Goal: Information Seeking & Learning: Learn about a topic

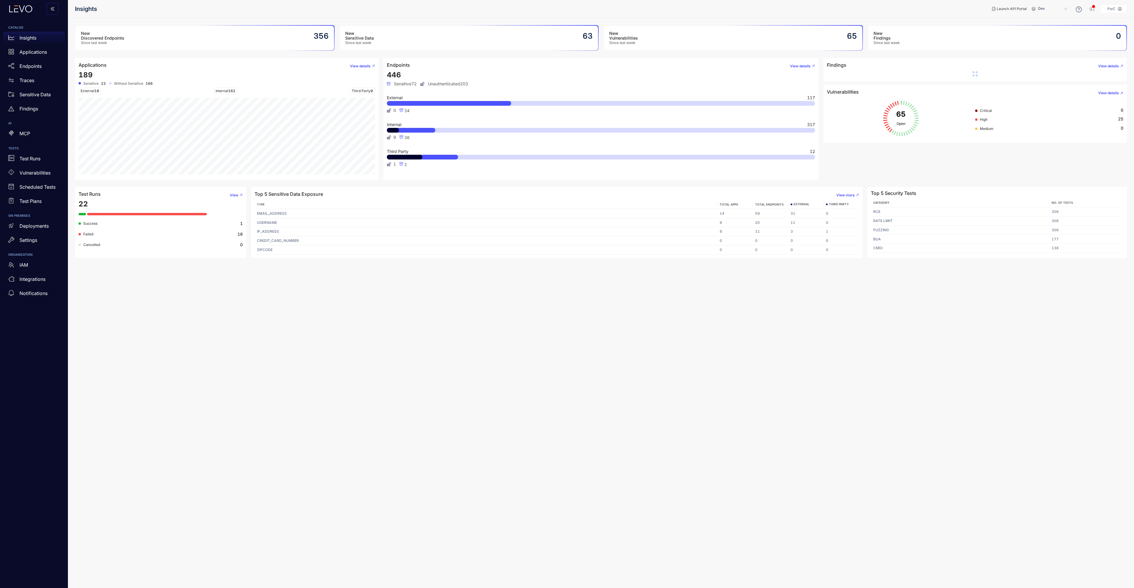
click at [37, 38] on div "Insights" at bounding box center [34, 38] width 61 height 12
click at [35, 51] on p "Applications" at bounding box center [32, 51] width 27 height 5
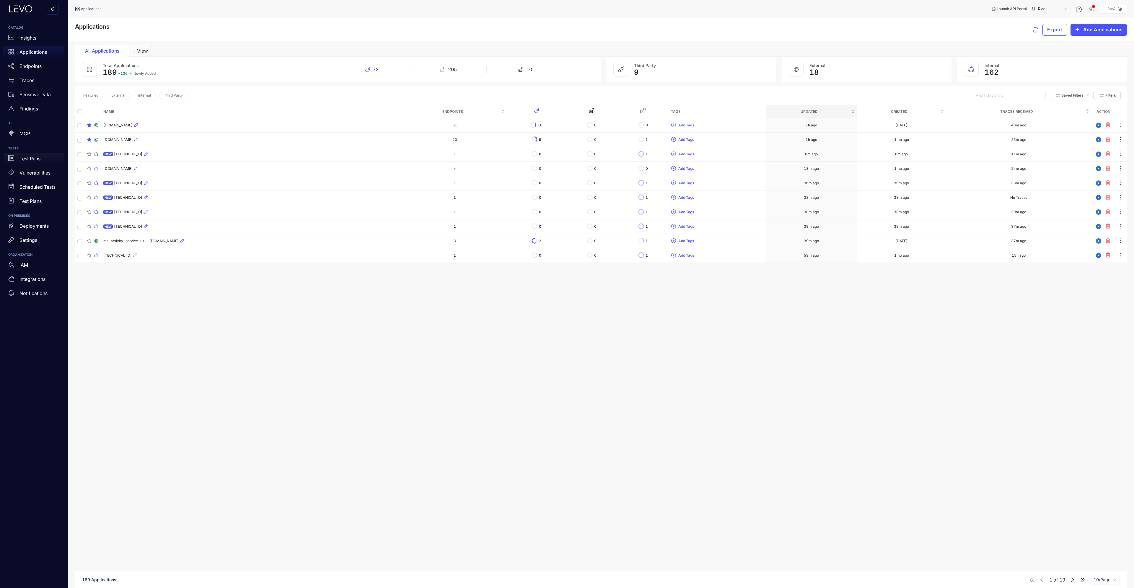
click at [31, 160] on p "Test Runs" at bounding box center [29, 158] width 21 height 5
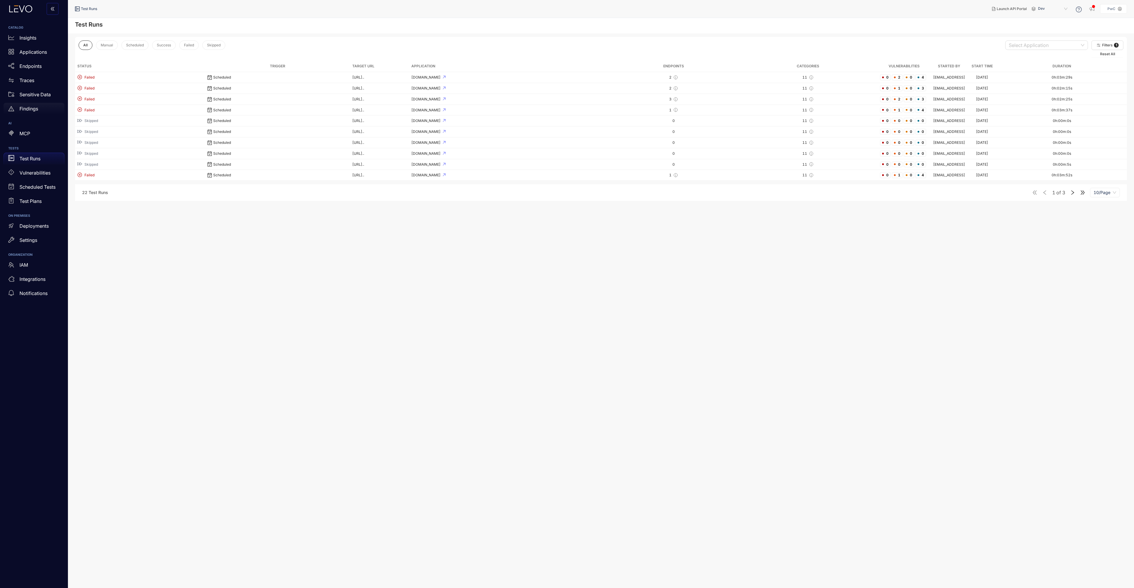
click at [40, 106] on div "Findings" at bounding box center [34, 109] width 61 height 12
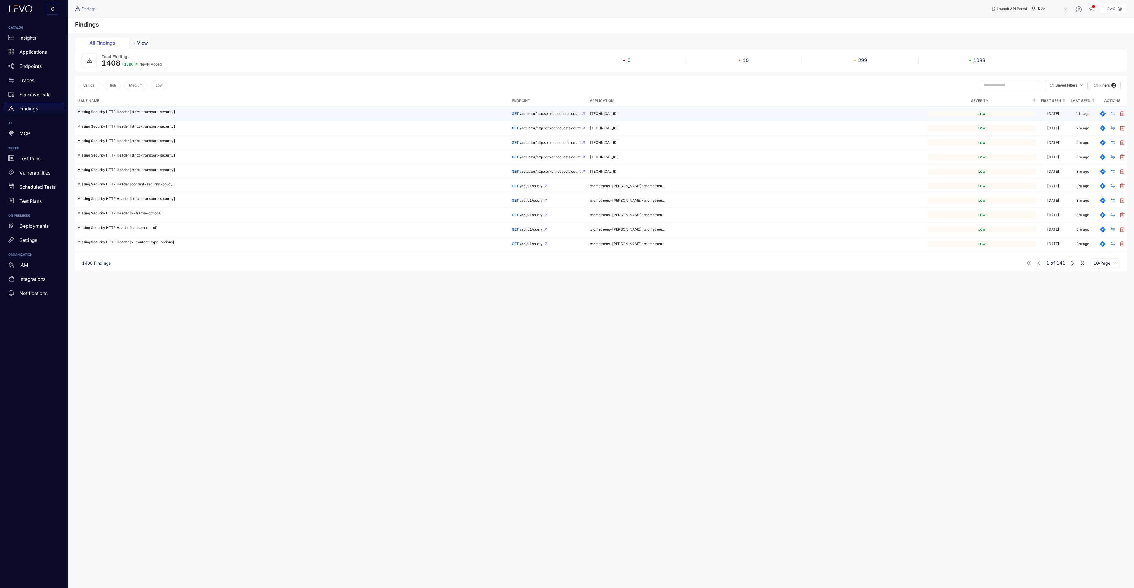
click at [151, 110] on p "Missing Security HTTP Header [strict-transport-security]" at bounding box center [292, 112] width 430 height 4
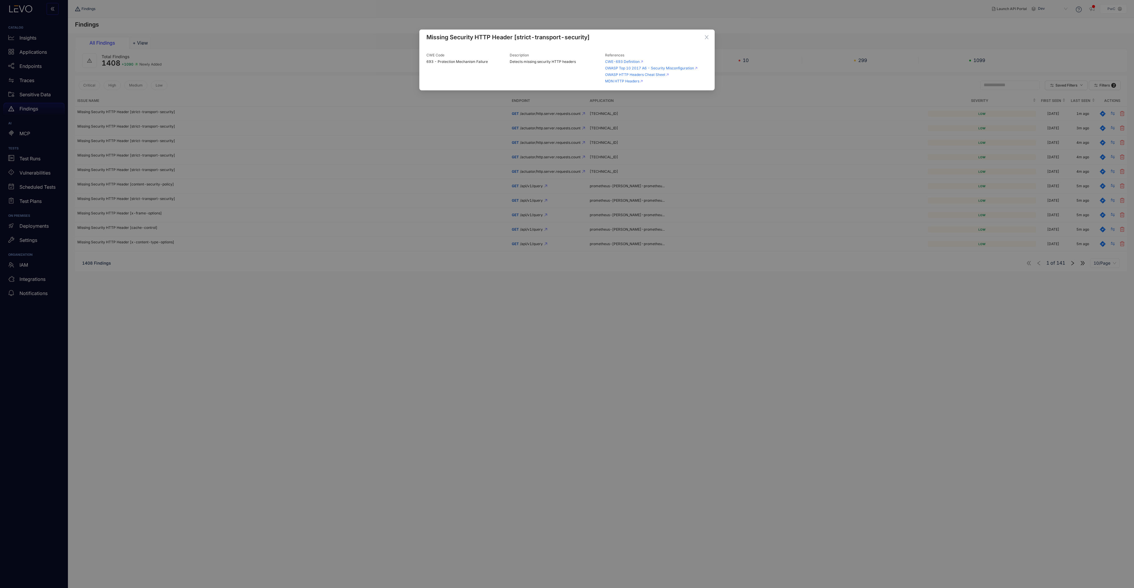
click at [273, 365] on div "Missing Security HTTP Header [strict-transport-security] CWE Code 693 - Protect…" at bounding box center [567, 294] width 1134 height 588
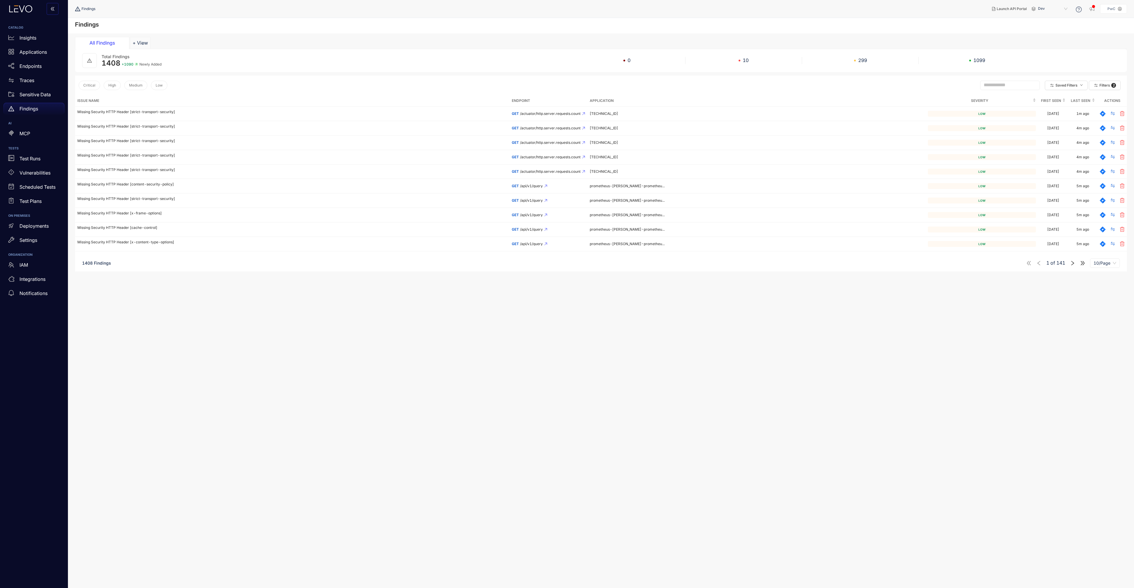
click at [36, 105] on div "Findings" at bounding box center [34, 109] width 61 height 12
click at [35, 68] on p "Endpoints" at bounding box center [30, 65] width 22 height 5
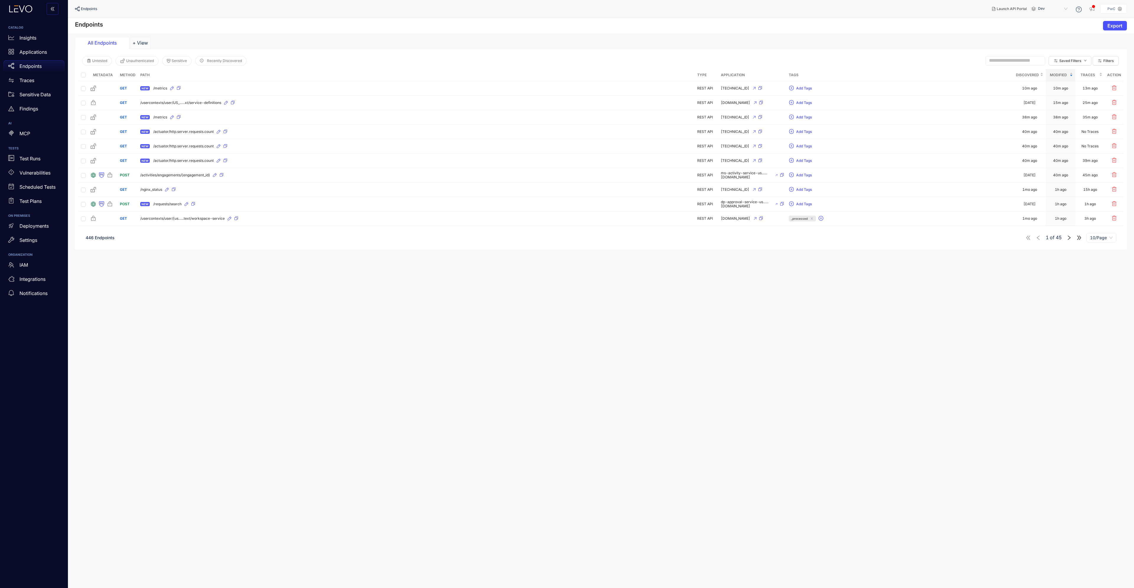
click at [35, 68] on p "Endpoints" at bounding box center [30, 65] width 22 height 5
click at [35, 53] on p "Applications" at bounding box center [32, 51] width 27 height 5
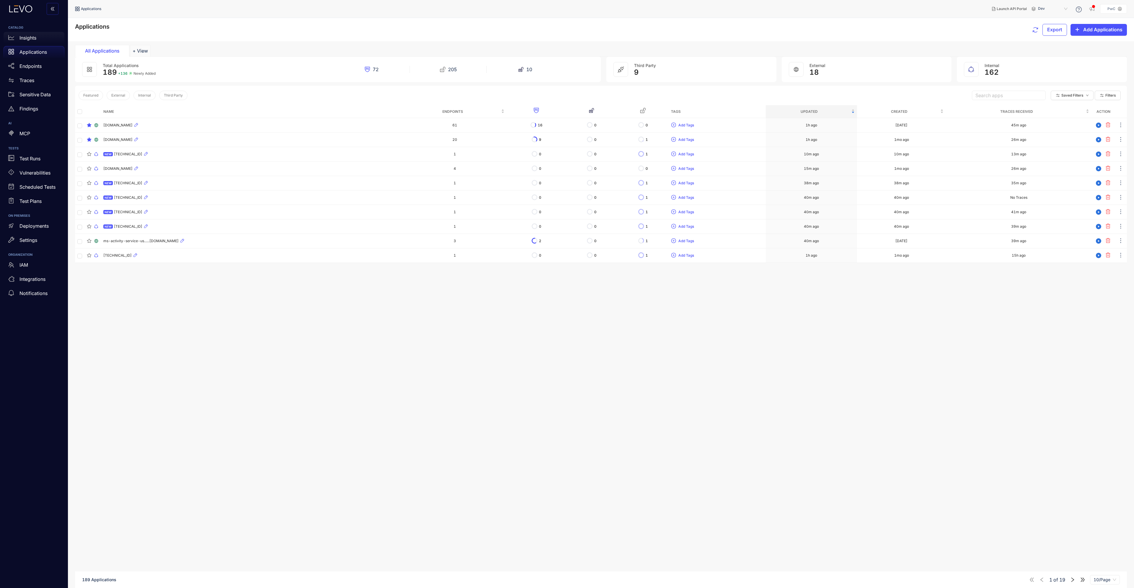
click at [27, 38] on p "Insights" at bounding box center [27, 37] width 17 height 5
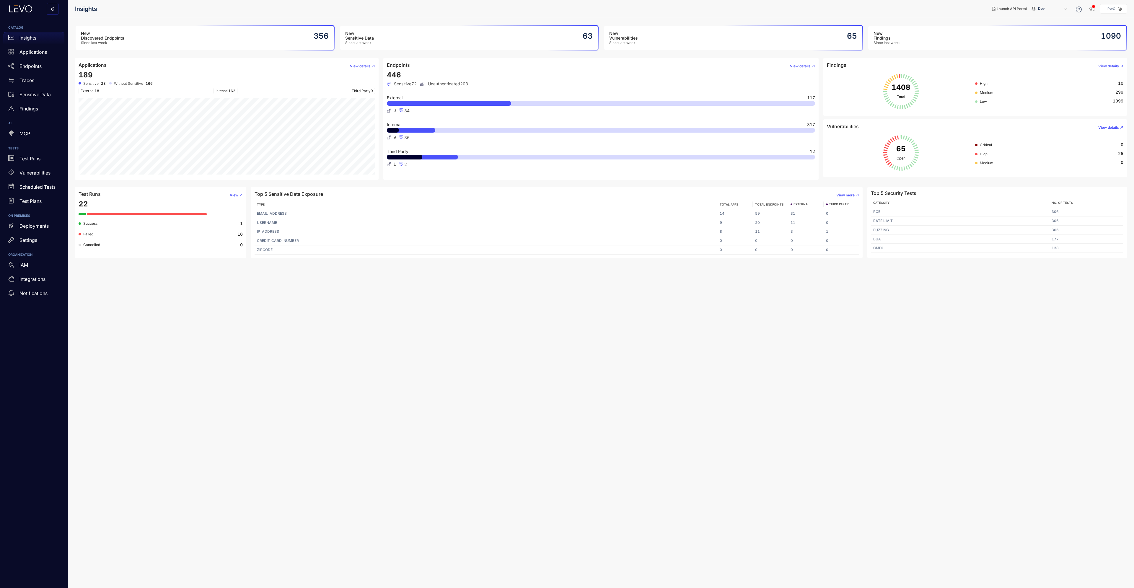
click at [90, 223] on span "Success" at bounding box center [90, 223] width 14 height 4
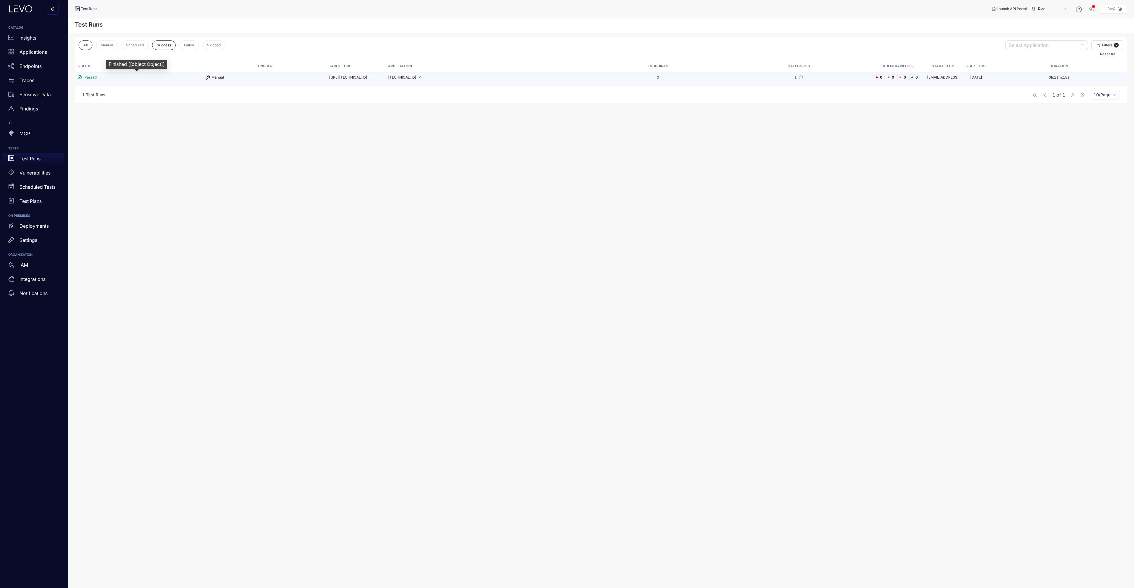
click at [95, 76] on span "Passed" at bounding box center [90, 77] width 12 height 4
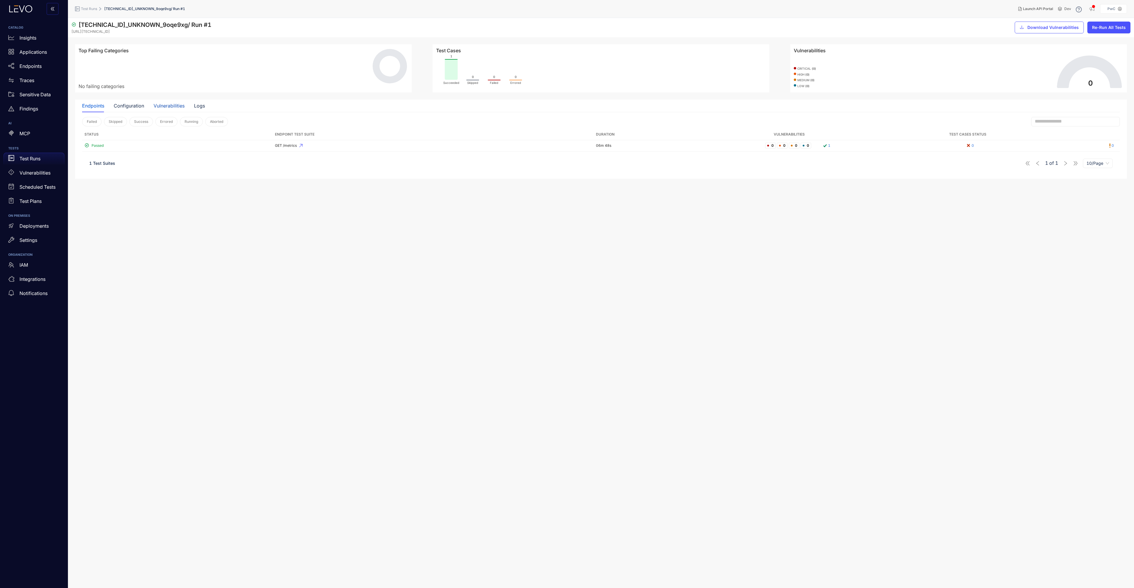
click at [160, 106] on div "Vulnerabilities" at bounding box center [169, 105] width 31 height 5
click at [201, 106] on div "Logs" at bounding box center [199, 105] width 11 height 5
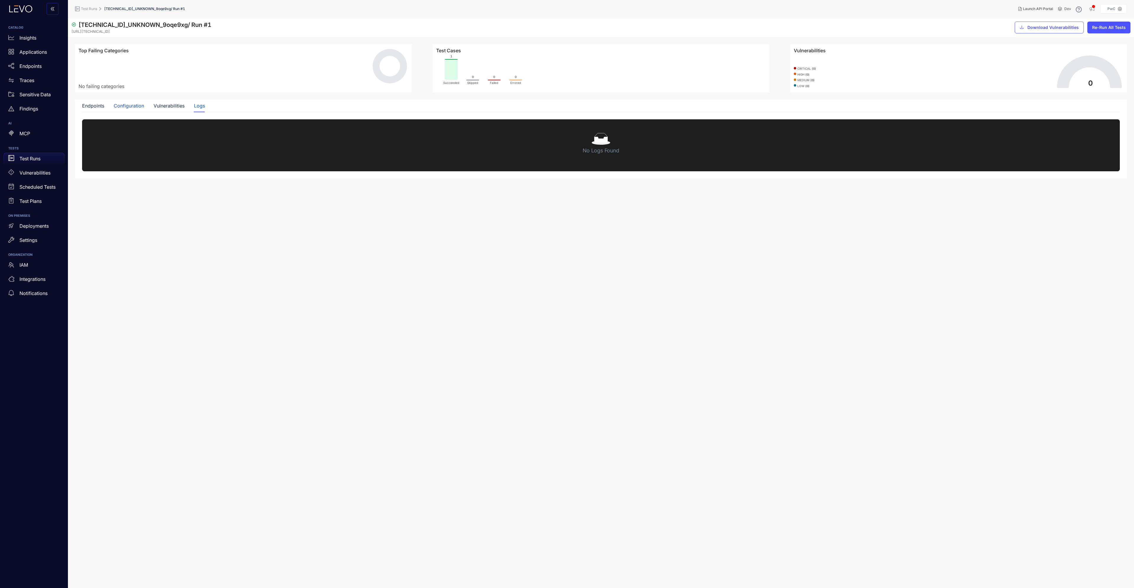
click at [128, 105] on div "Configuration" at bounding box center [129, 105] width 30 height 5
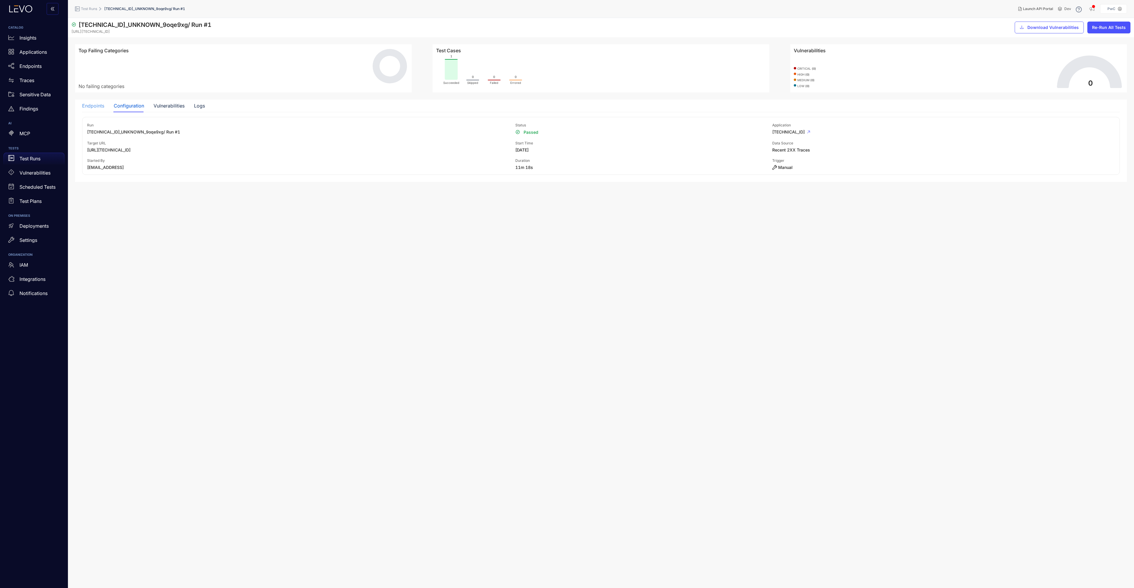
click at [92, 102] on div "Endpoints" at bounding box center [93, 106] width 22 height 12
click at [41, 174] on p "Vulnerabilities" at bounding box center [34, 172] width 31 height 5
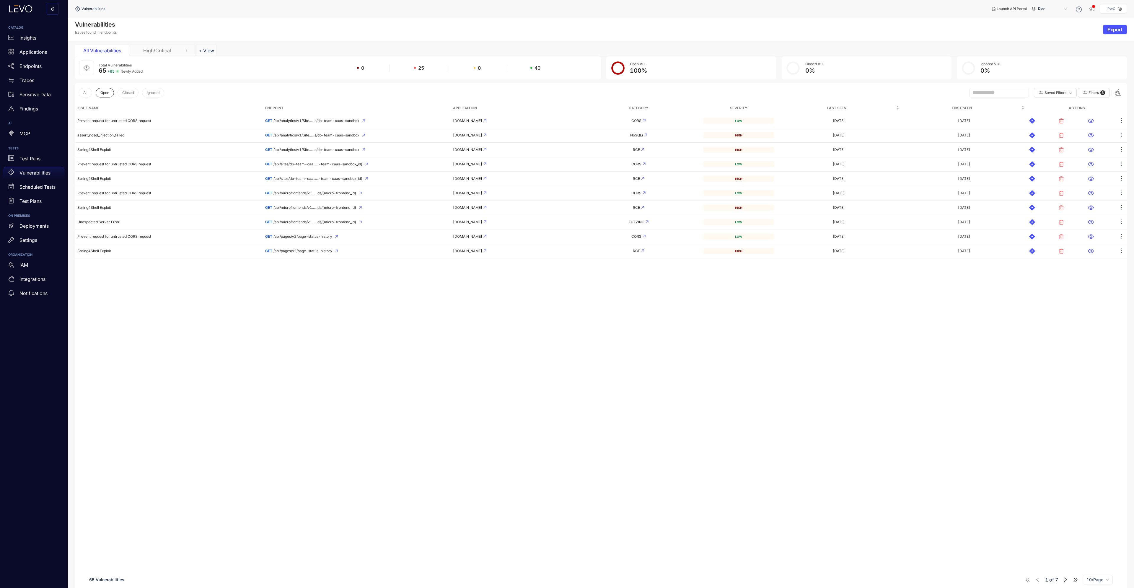
click at [447, 371] on div "Issue Name Endpoint Application Category Severity Last Seen First Seen Actions …" at bounding box center [601, 354] width 1052 height 504
click at [411, 372] on div "Issue Name Endpoint Application Category Severity Last Seen First Seen Actions …" at bounding box center [601, 354] width 1052 height 504
click at [317, 490] on div "Issue Name Endpoint Application Category Severity Last Seen First Seen Actions …" at bounding box center [601, 354] width 1052 height 504
click at [46, 172] on p "Vulnerabilities" at bounding box center [34, 172] width 31 height 5
click at [37, 110] on p "Findings" at bounding box center [28, 108] width 19 height 5
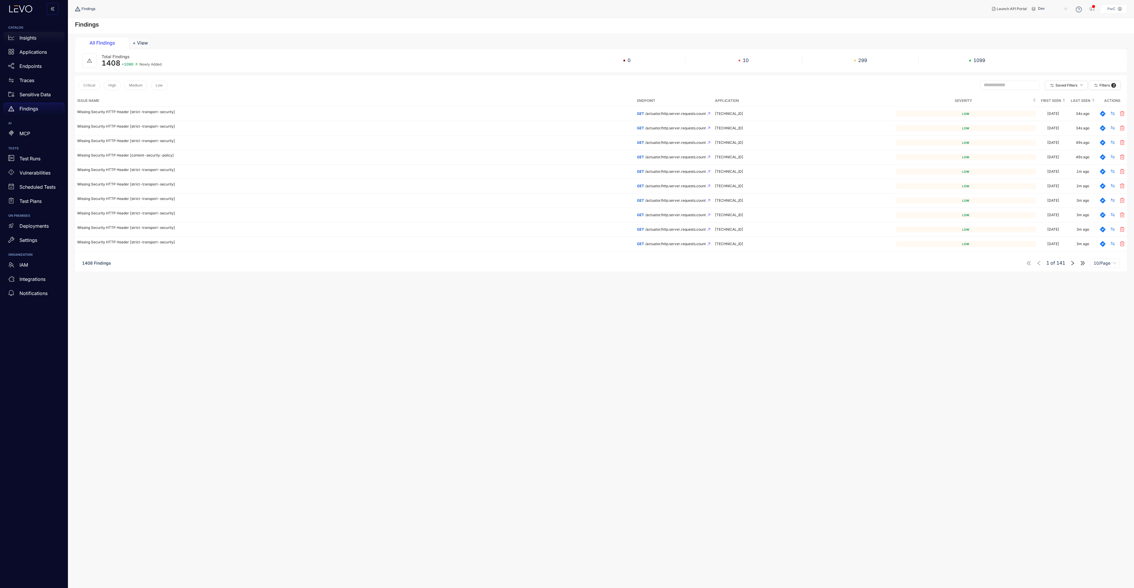
click at [32, 38] on p "Insights" at bounding box center [27, 37] width 17 height 5
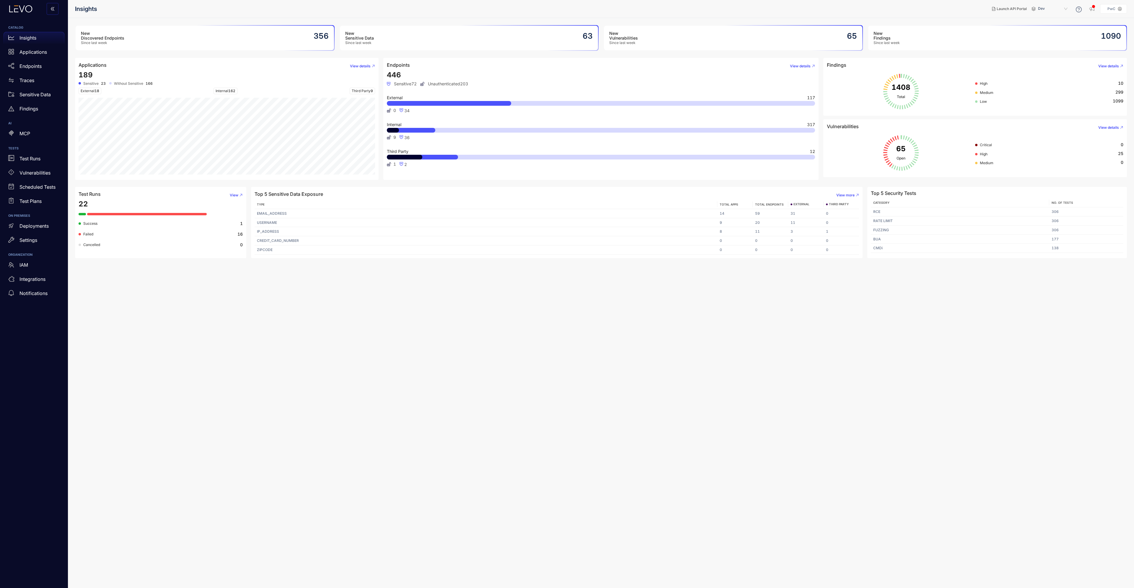
click at [224, 343] on main "New Discovered Endpoints Since last week 356 New Sensitive Data Since last week…" at bounding box center [601, 303] width 1066 height 570
click at [29, 81] on p "Traces" at bounding box center [26, 80] width 15 height 5
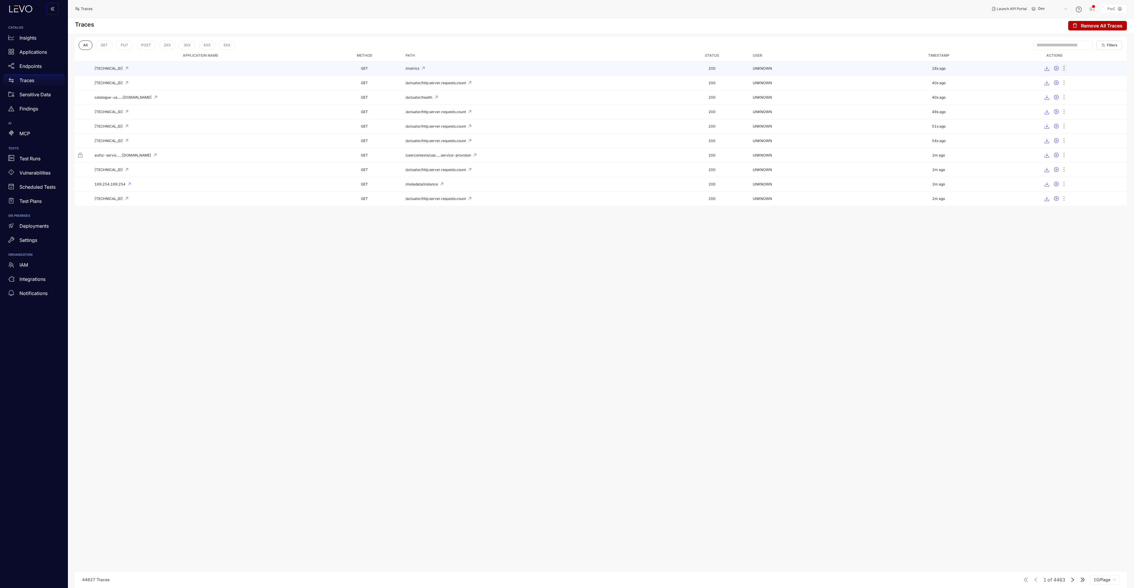
click at [1065, 68] on icon "ellipsis" at bounding box center [1064, 68] width 6 height 6
click at [1076, 81] on span "Context" at bounding box center [1079, 80] width 17 height 6
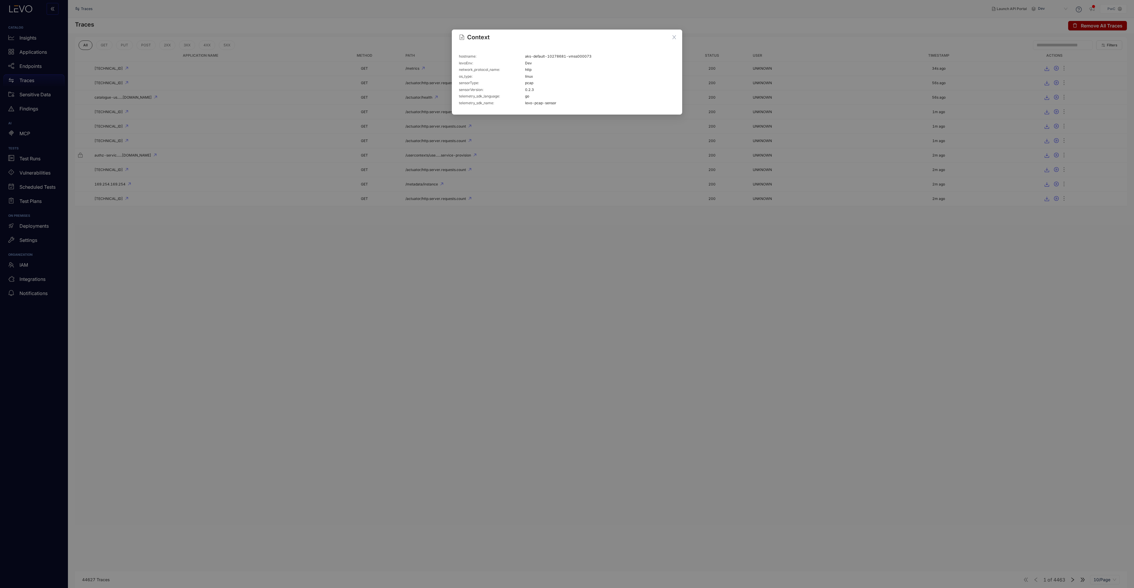
click at [190, 232] on div "Context hostname : aks-default-10278681-vmss000073 levoEnv : Dev network_protoc…" at bounding box center [567, 294] width 1134 height 588
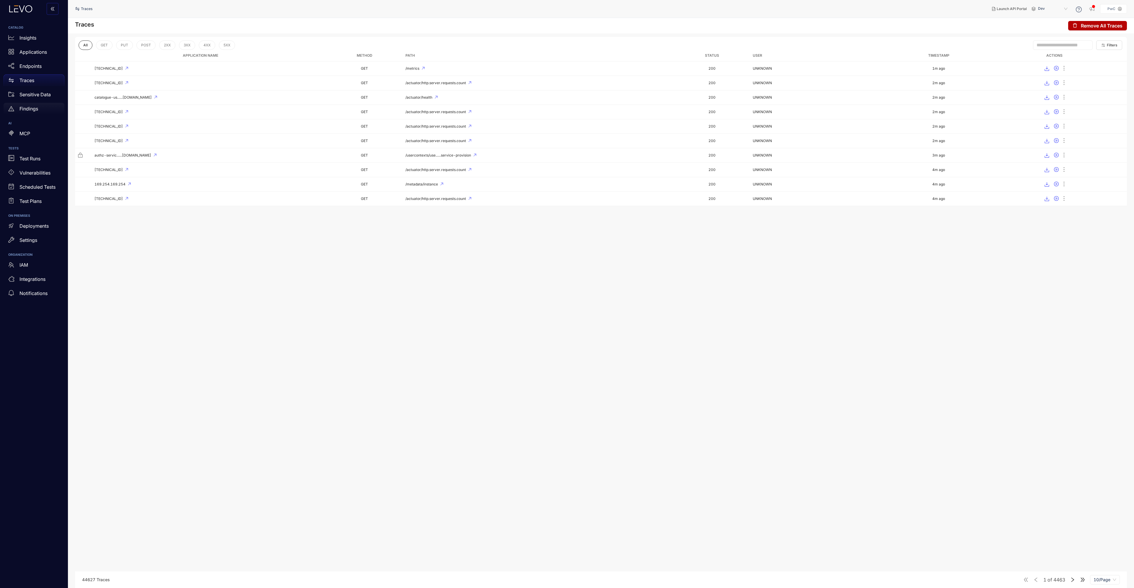
click at [29, 108] on p "Findings" at bounding box center [28, 108] width 19 height 5
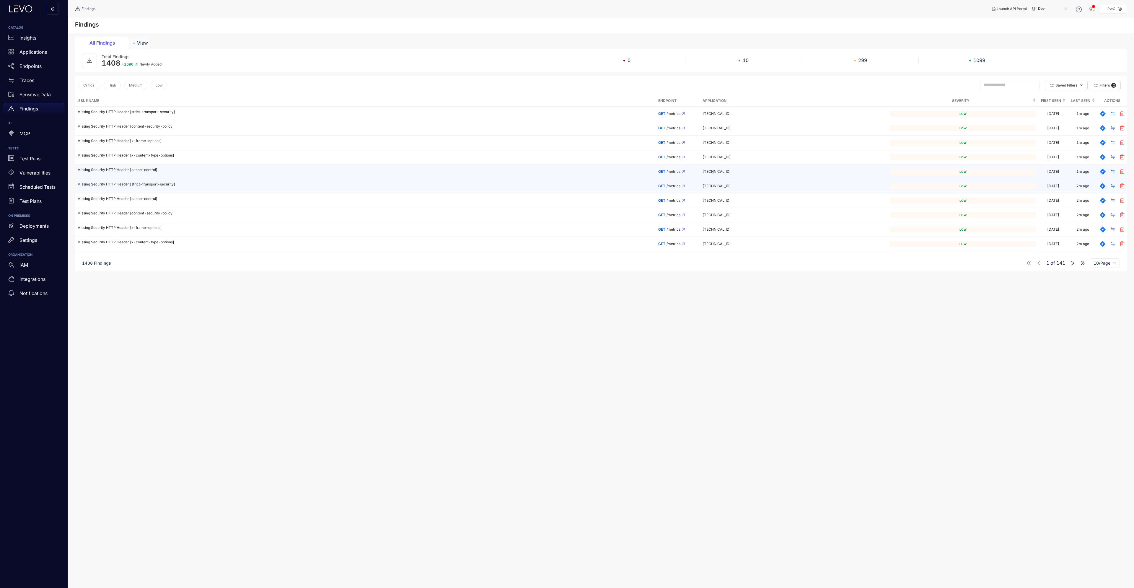
drag, startPoint x: 106, startPoint y: 174, endPoint x: 115, endPoint y: 183, distance: 12.9
click at [115, 183] on p "Missing Security HTTP Header [strict-transport-security]" at bounding box center [365, 184] width 576 height 4
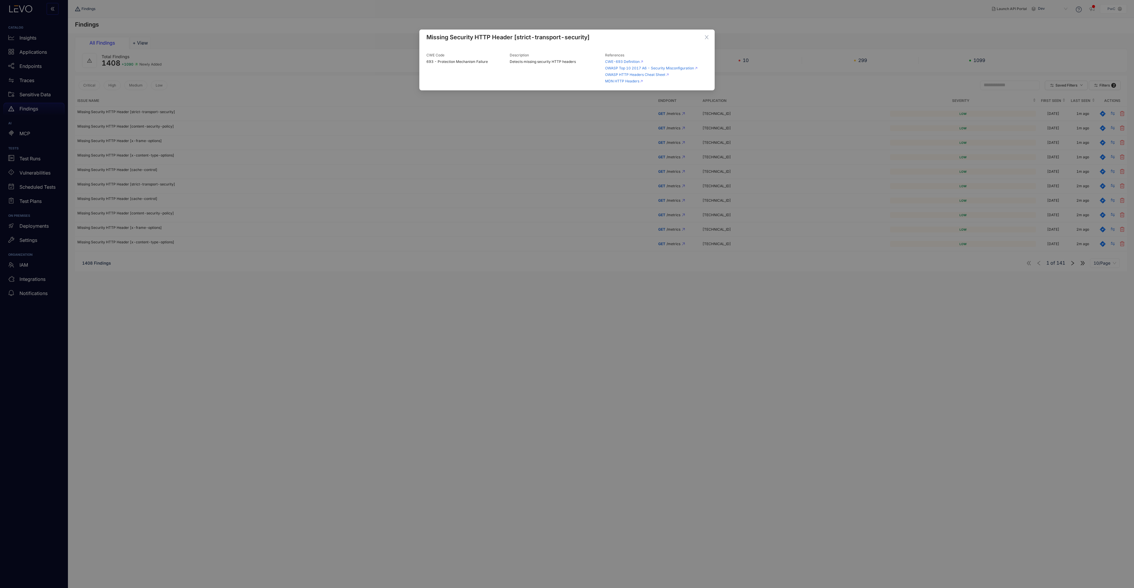
click at [227, 24] on div "Missing Security HTTP Header [strict-transport-security] CWE Code 693 - Protect…" at bounding box center [567, 294] width 1134 height 588
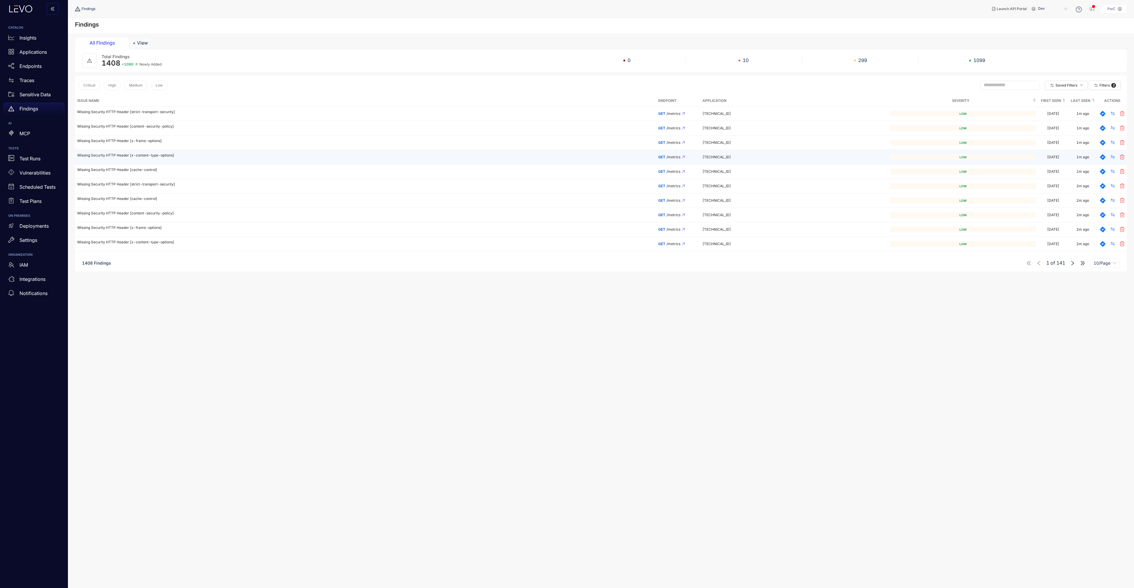
click at [104, 158] on td "Missing Security HTTP Header [x-content-type-options]" at bounding box center [365, 157] width 581 height 14
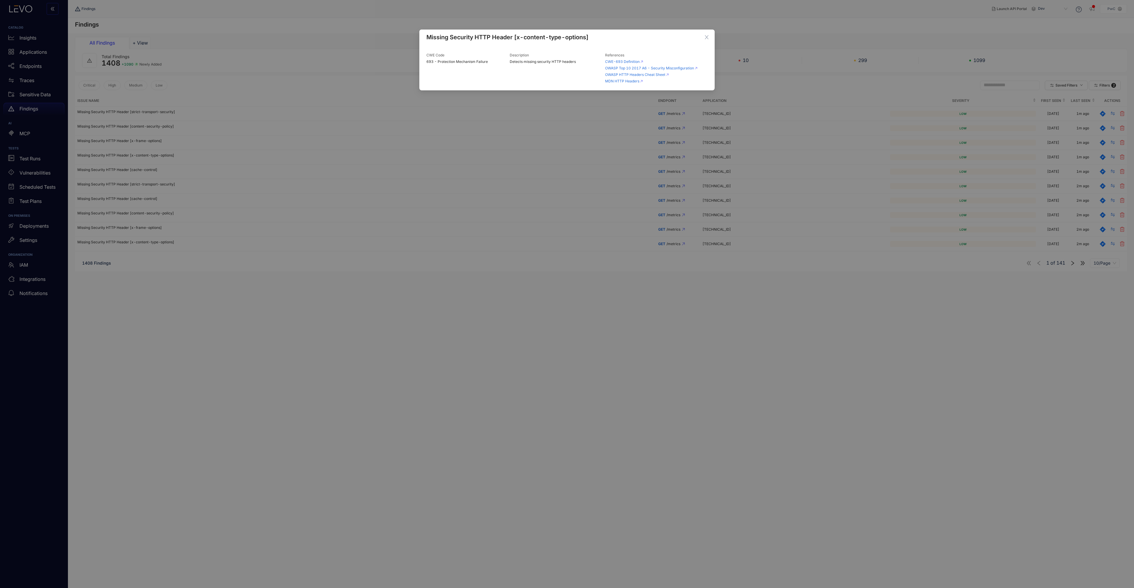
click at [422, 323] on div "Missing Security HTTP Header [x-content-type-options] CWE Code 693 - Protection…" at bounding box center [567, 294] width 1134 height 588
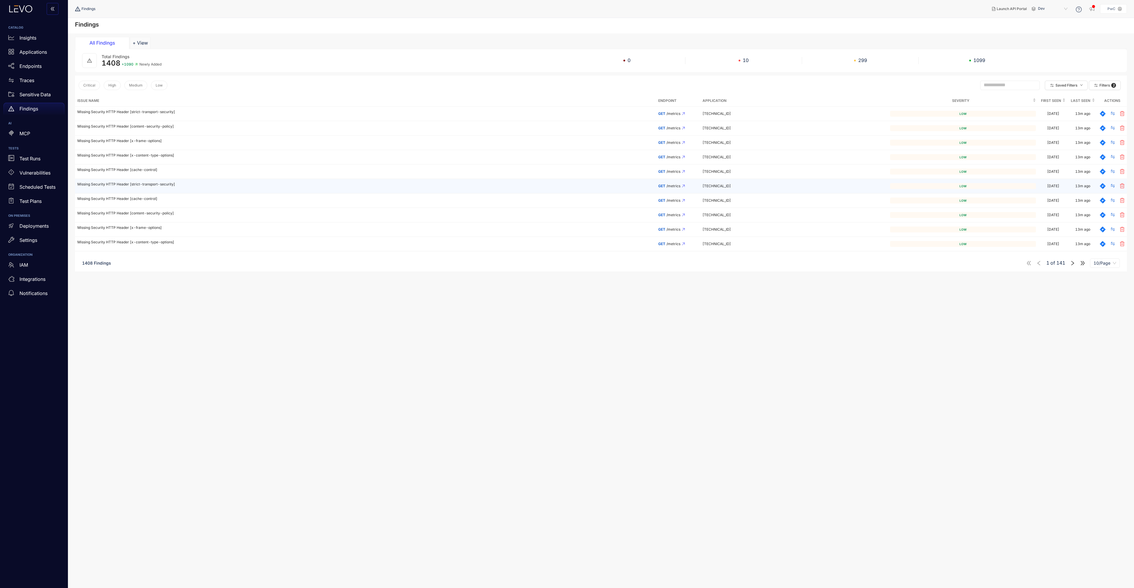
click at [658, 187] on span "GET" at bounding box center [661, 186] width 7 height 4
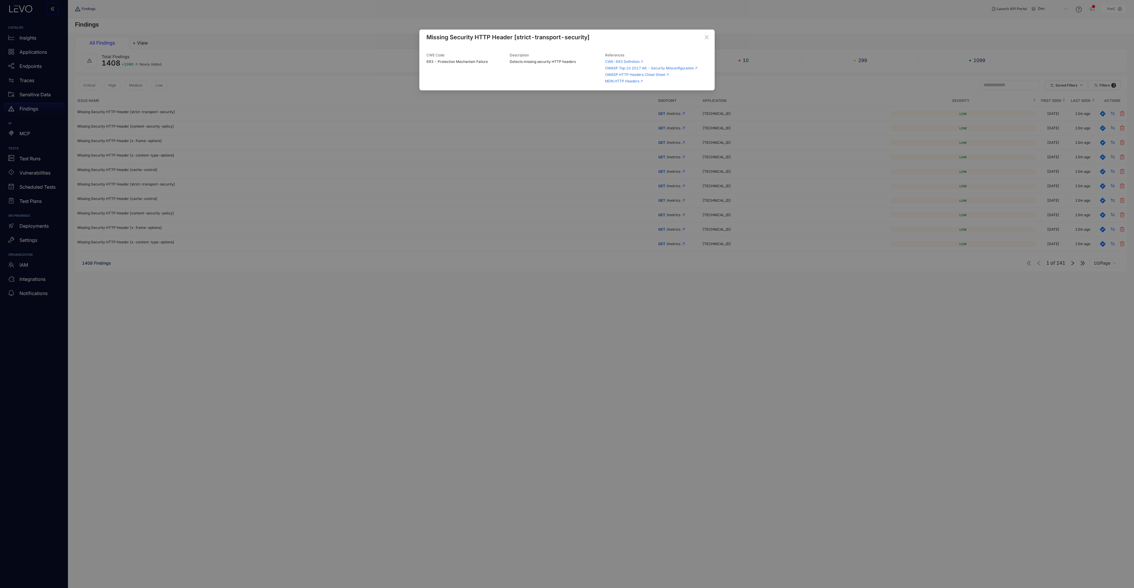
click at [492, 330] on div "Missing Security HTTP Header [strict-transport-security] CWE Code 693 - Protect…" at bounding box center [567, 294] width 1134 height 588
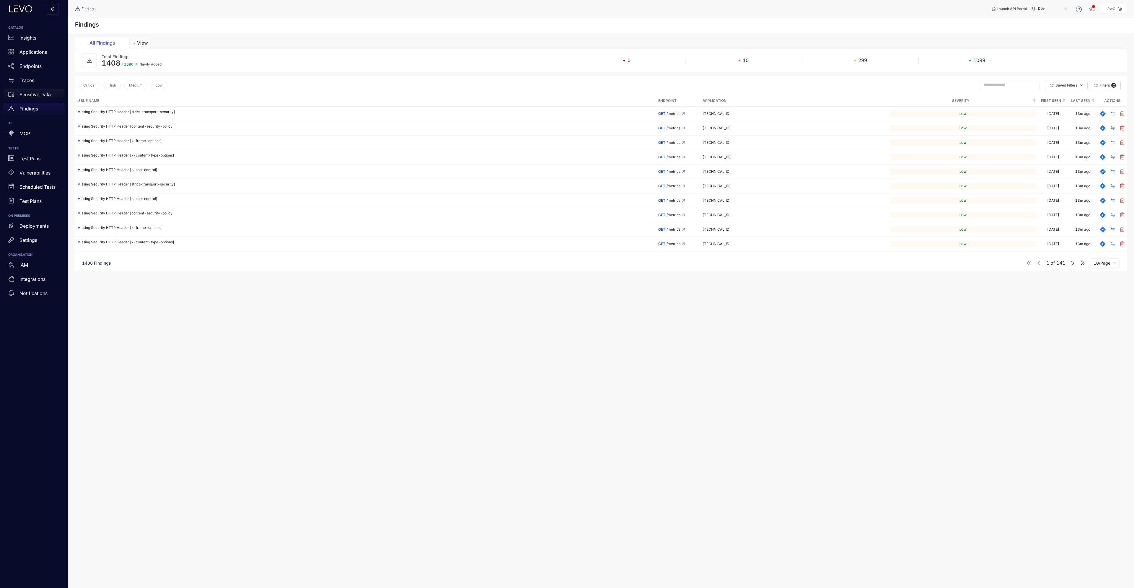
click at [34, 90] on div "Sensitive Data" at bounding box center [34, 95] width 61 height 12
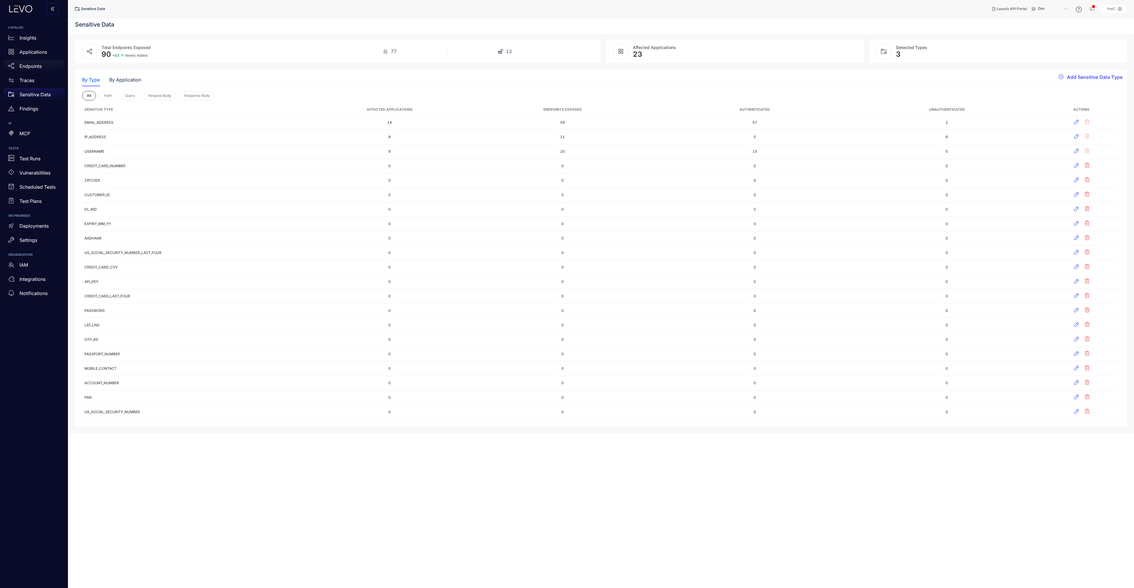
click at [38, 67] on p "Endpoints" at bounding box center [30, 65] width 22 height 5
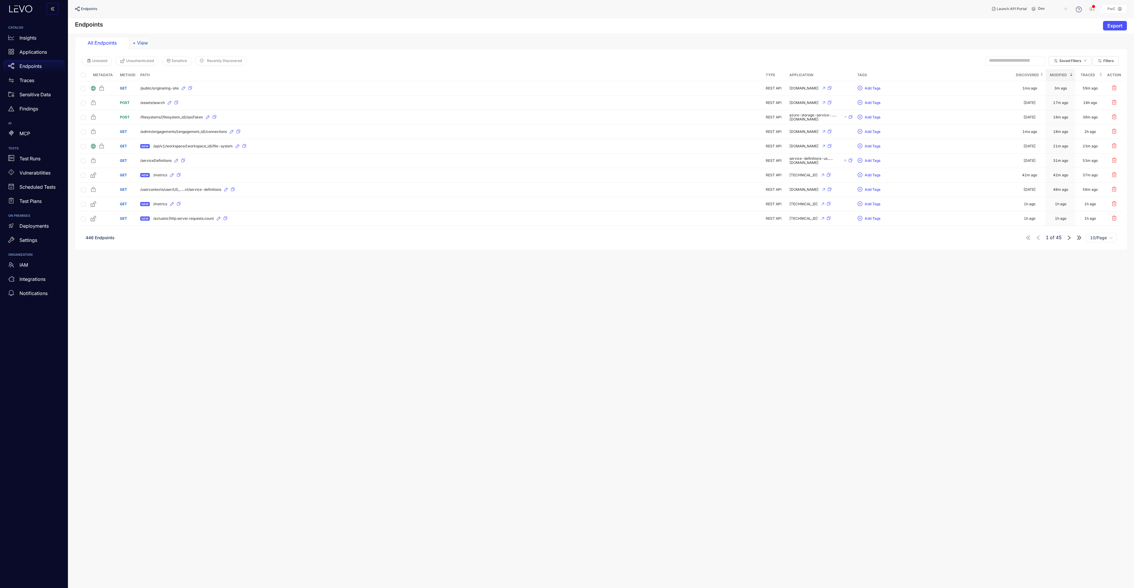
click at [147, 41] on button "+ View" at bounding box center [140, 43] width 21 height 12
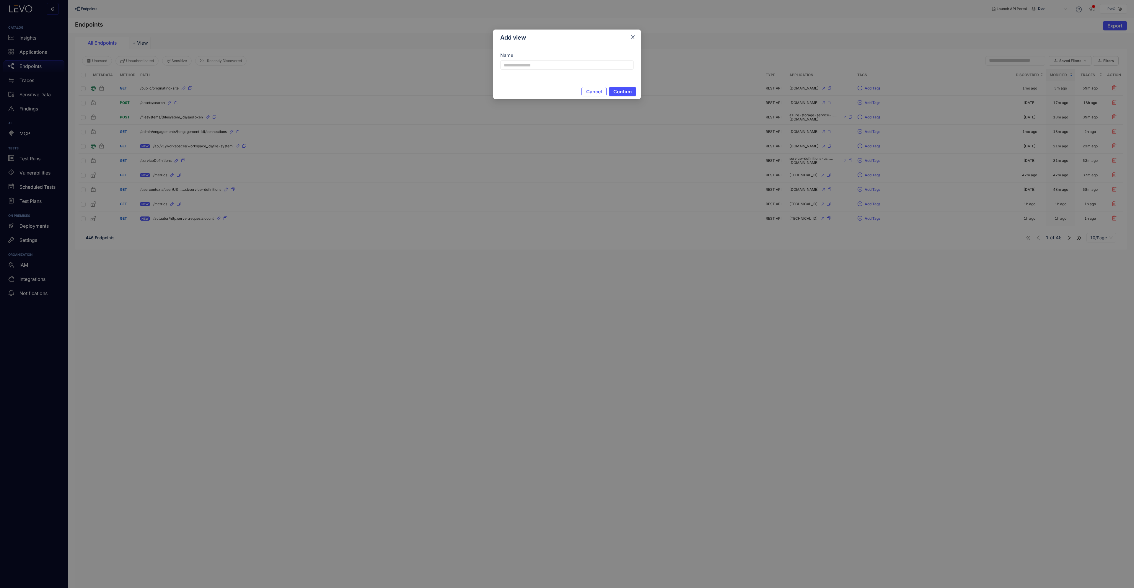
click at [635, 37] on icon "close" at bounding box center [632, 37] width 5 height 5
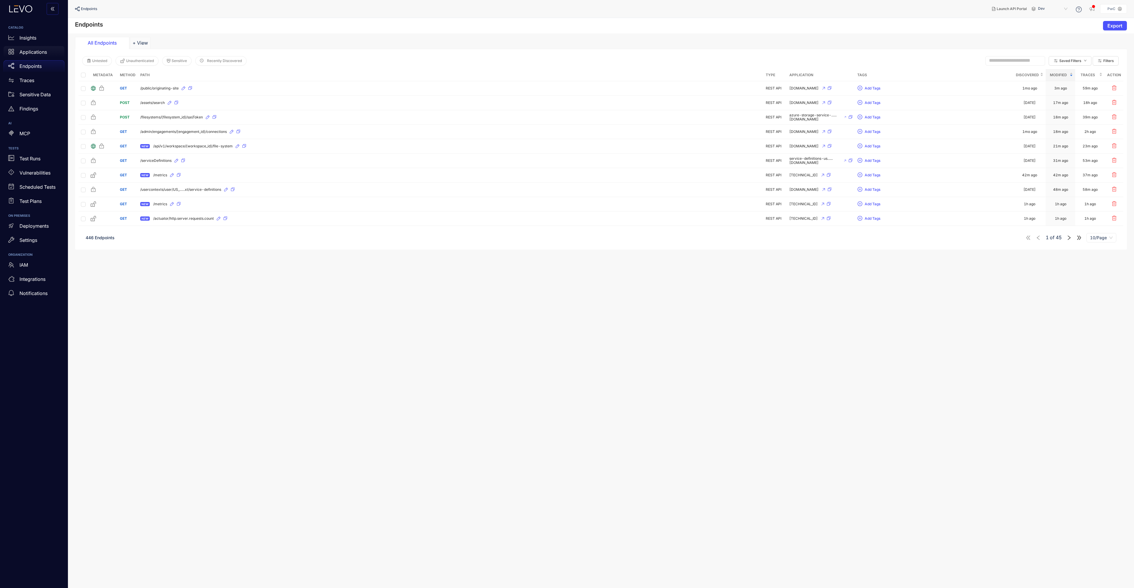
click at [36, 51] on p "Applications" at bounding box center [32, 51] width 27 height 5
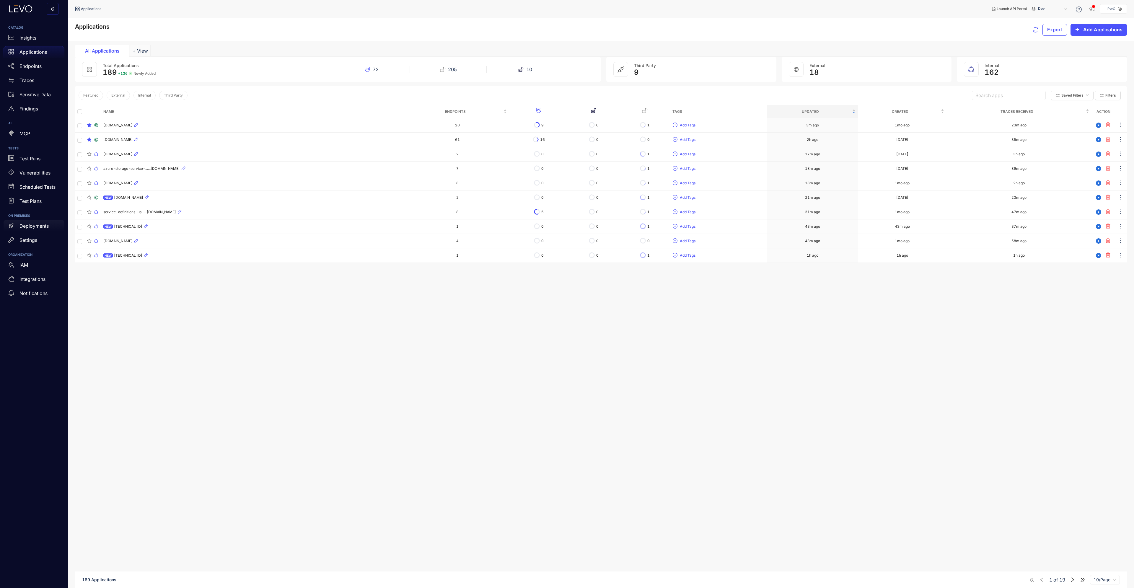
click at [32, 227] on p "Deployments" at bounding box center [33, 225] width 29 height 5
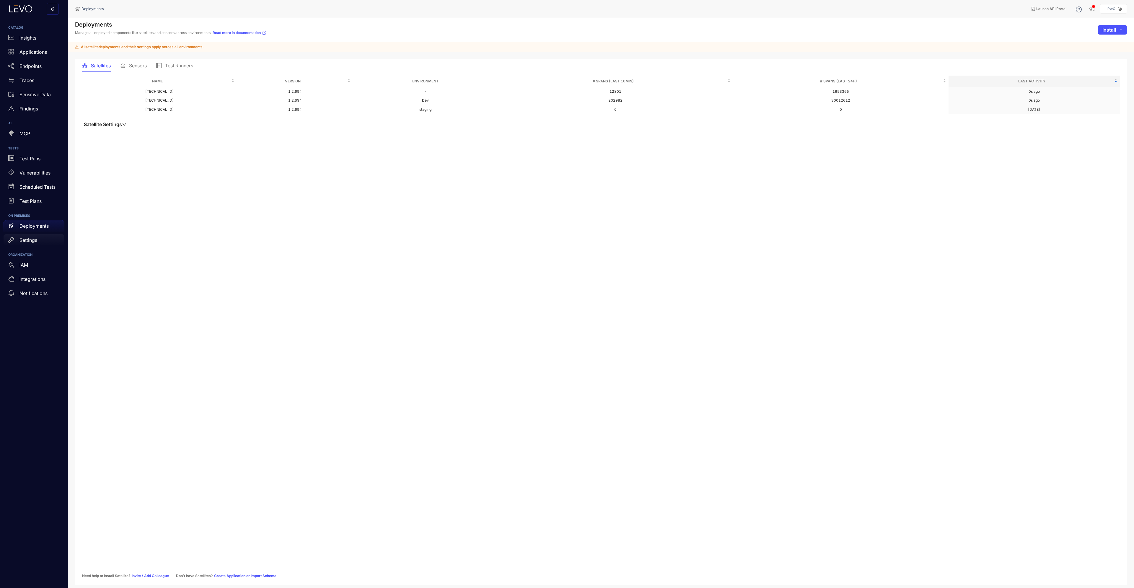
click at [30, 239] on p "Settings" at bounding box center [28, 239] width 18 height 5
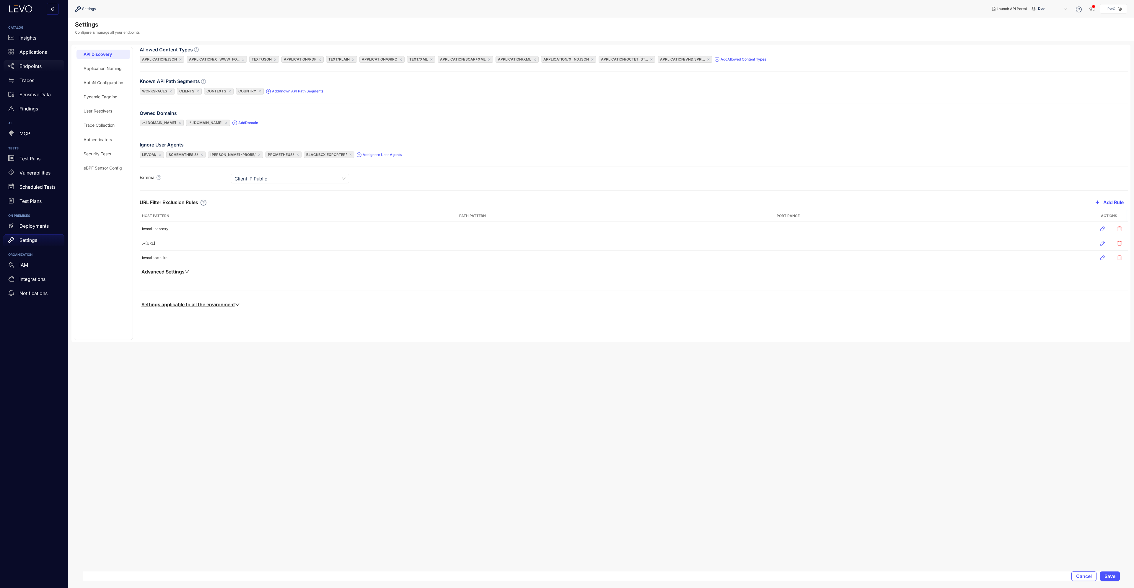
click at [39, 62] on div "Endpoints" at bounding box center [34, 66] width 61 height 12
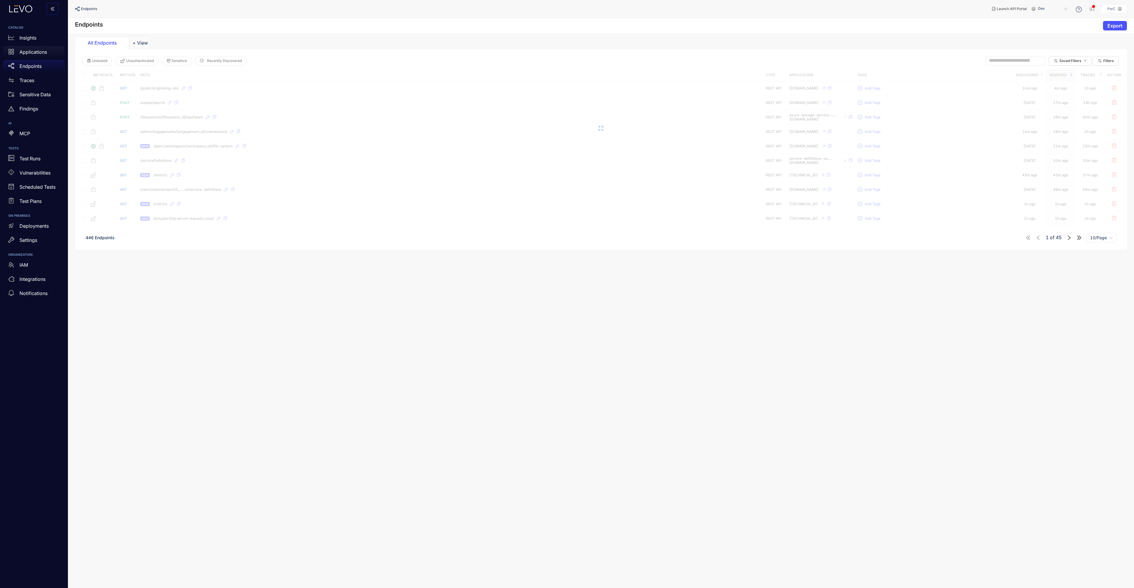
click at [37, 50] on p "Applications" at bounding box center [32, 51] width 27 height 5
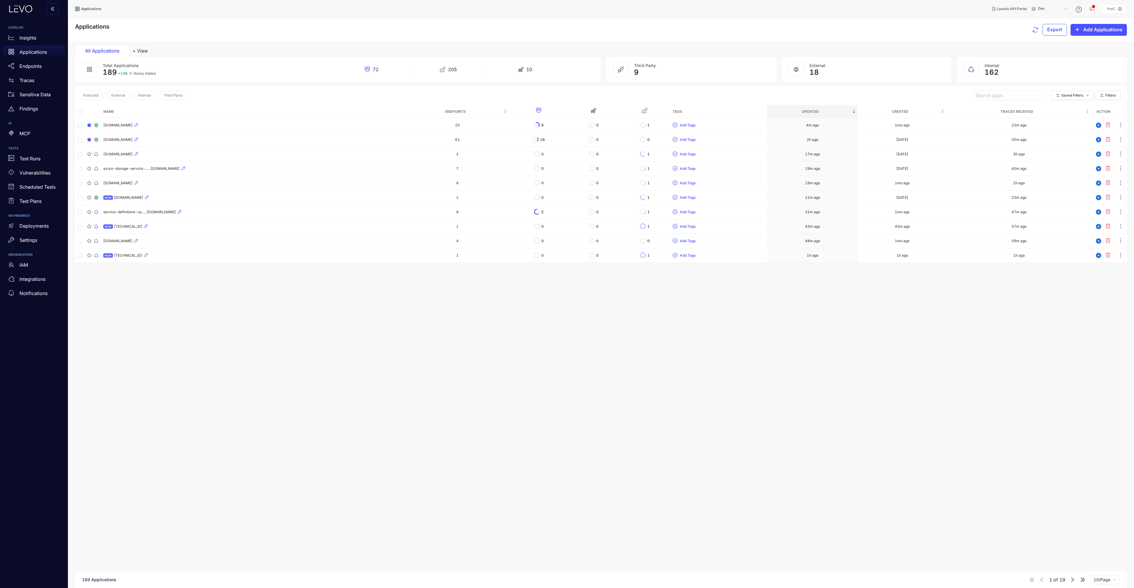
click at [37, 50] on p "Applications" at bounding box center [32, 51] width 27 height 5
click at [133, 126] on span "[DOMAIN_NAME]" at bounding box center [117, 125] width 29 height 4
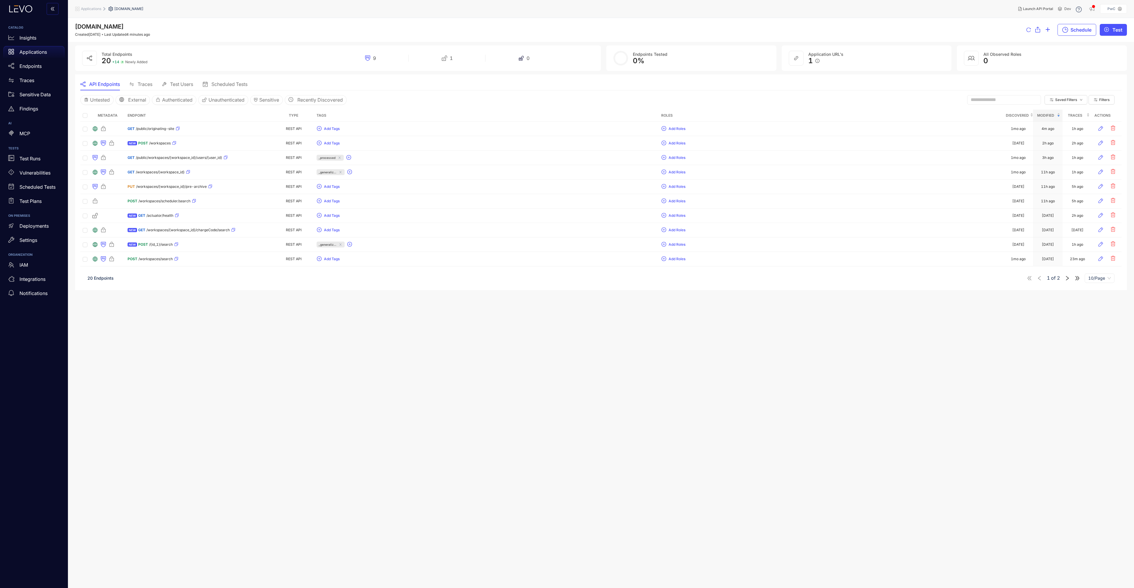
click at [189, 86] on span "Test Users" at bounding box center [181, 84] width 23 height 5
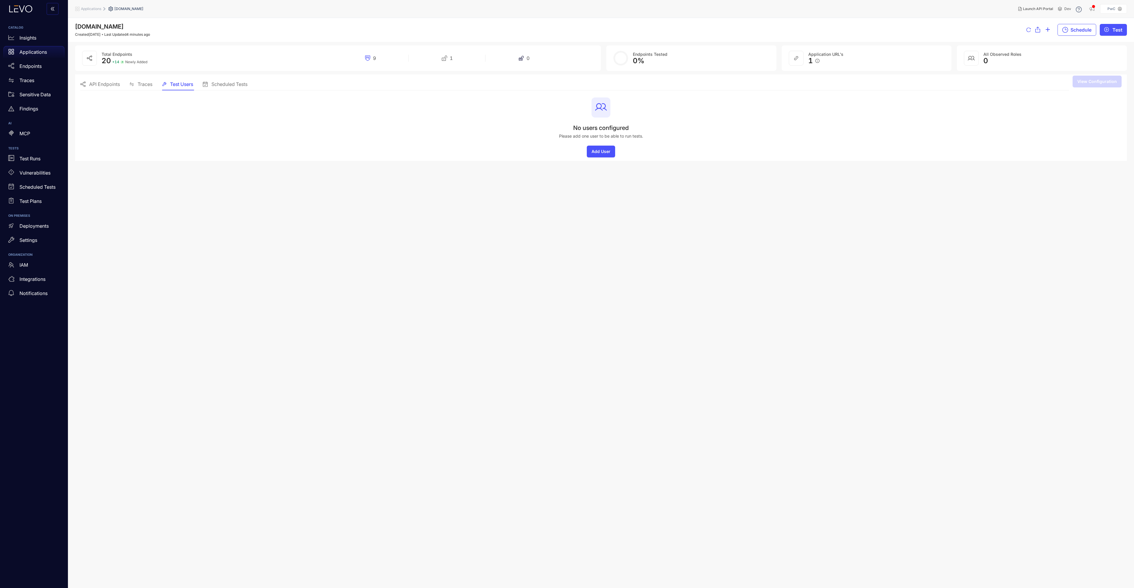
click at [152, 80] on div "Traces" at bounding box center [140, 84] width 23 height 12
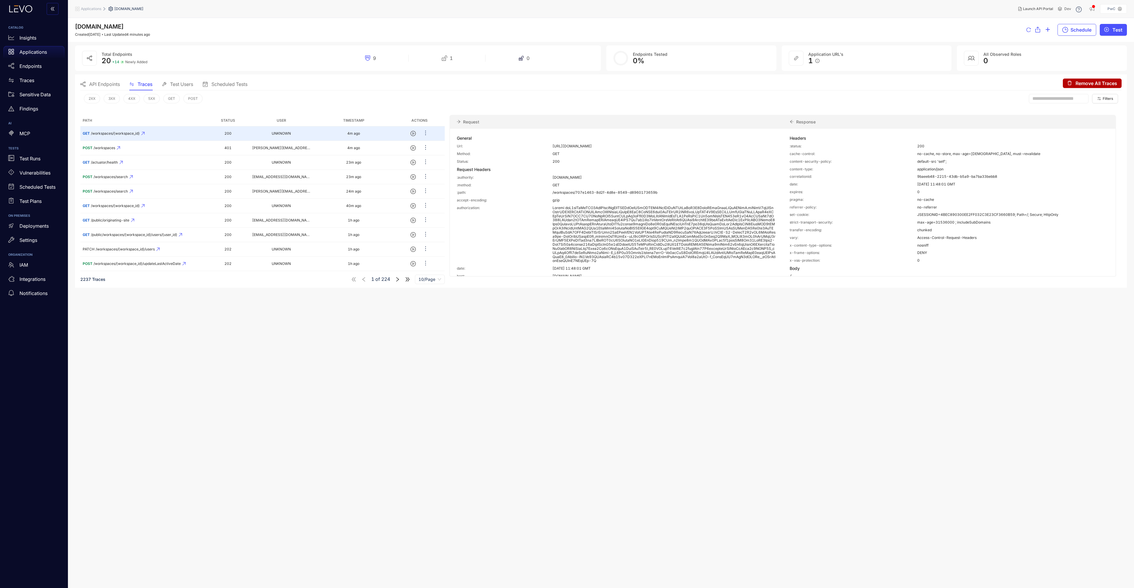
click at [673, 337] on main "[DOMAIN_NAME] Created [DATE] Last Updated 4 minutes ago Schedule Test Total End…" at bounding box center [601, 303] width 1066 height 570
click at [36, 238] on p "Settings" at bounding box center [28, 239] width 18 height 5
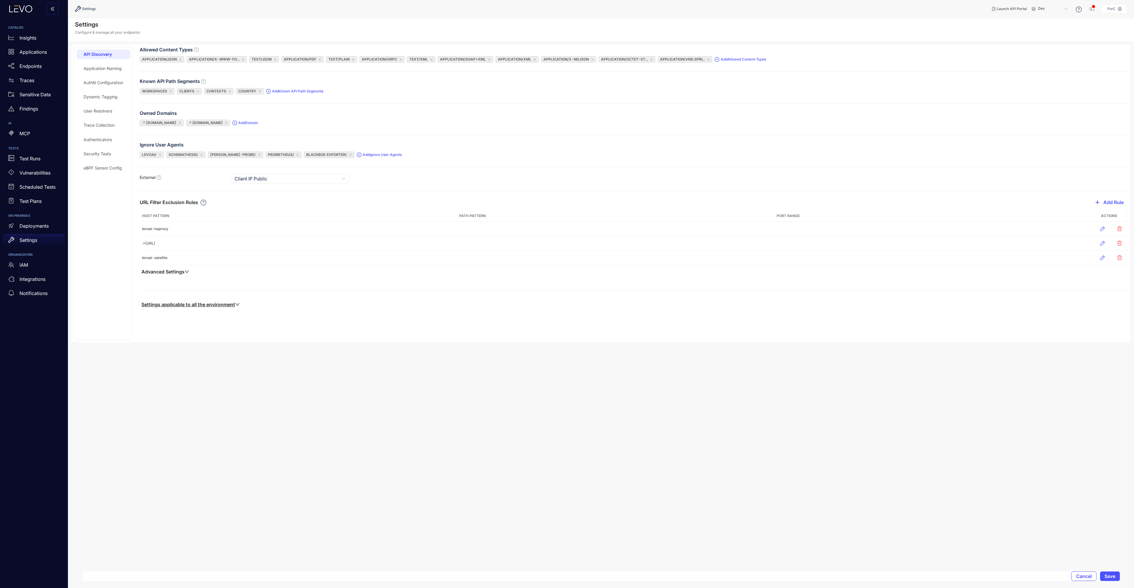
click at [101, 156] on div "Security Tests" at bounding box center [97, 153] width 27 height 5
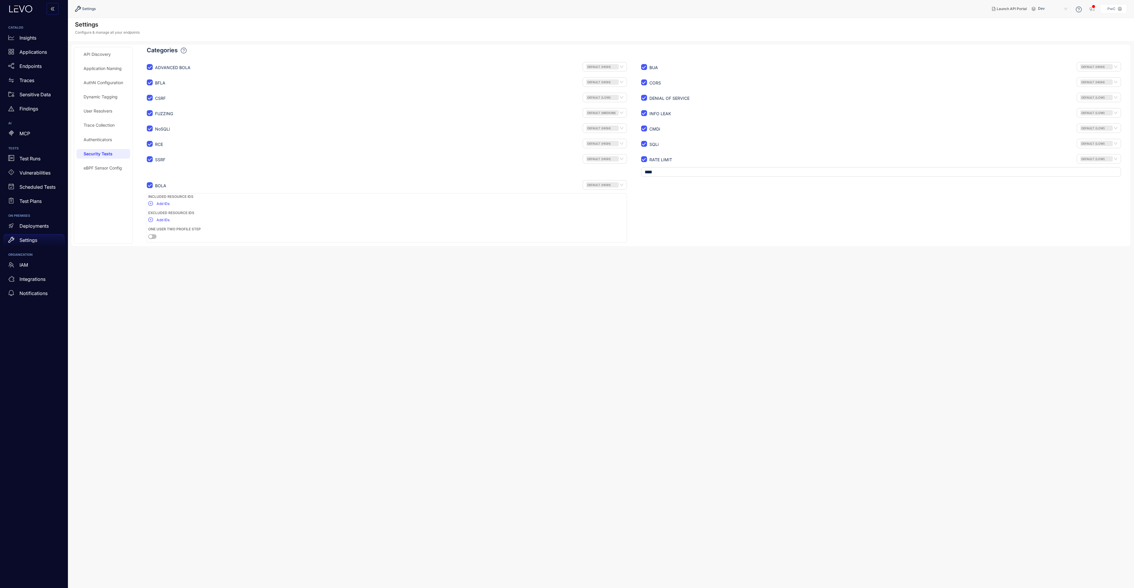
click at [103, 164] on div "eBPF Sensor Config" at bounding box center [103, 167] width 54 height 9
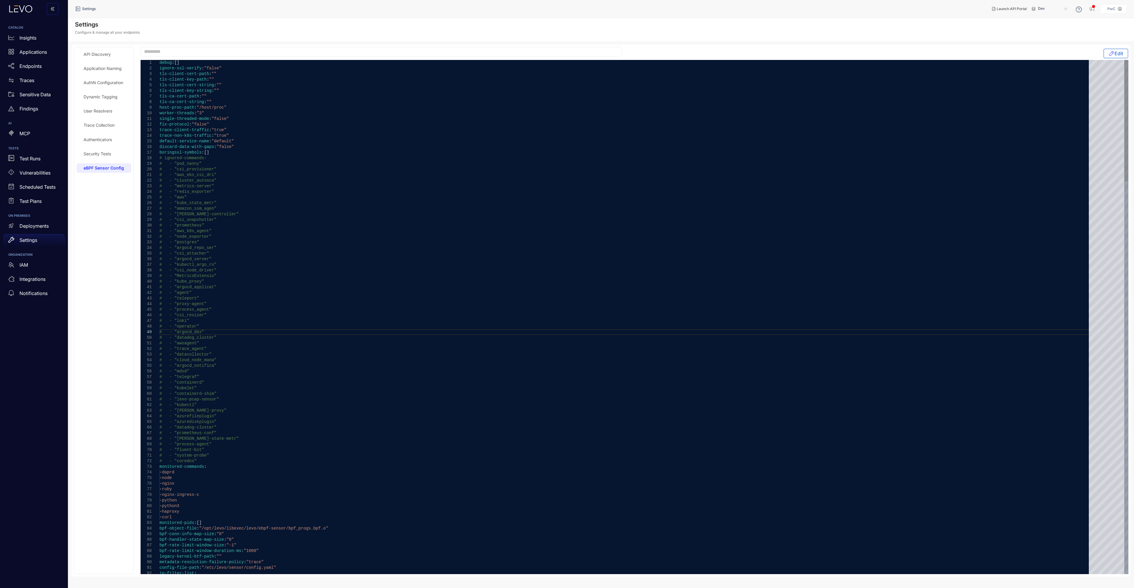
click at [257, 331] on div "# - "argocd_dex"" at bounding box center [625, 332] width 933 height 6
type textarea "**********"
click at [250, 280] on div "# - "kube_proxy"" at bounding box center [625, 282] width 933 height 6
click at [110, 82] on div "AuthN Configuration" at bounding box center [104, 82] width 40 height 5
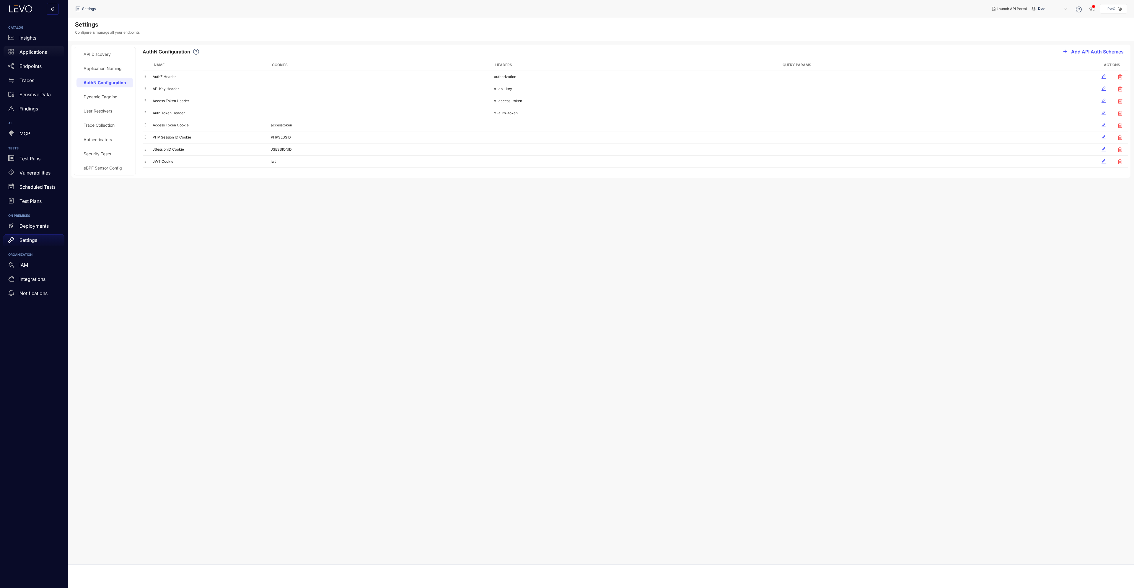
click at [31, 51] on p "Applications" at bounding box center [32, 51] width 27 height 5
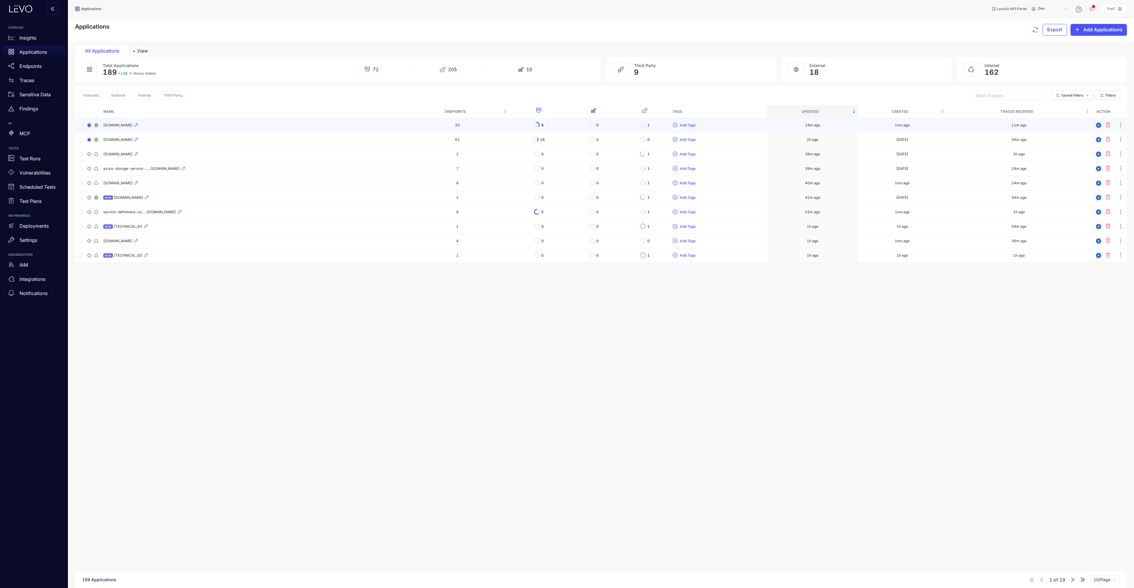
click at [131, 126] on span "[DOMAIN_NAME]" at bounding box center [117, 125] width 29 height 4
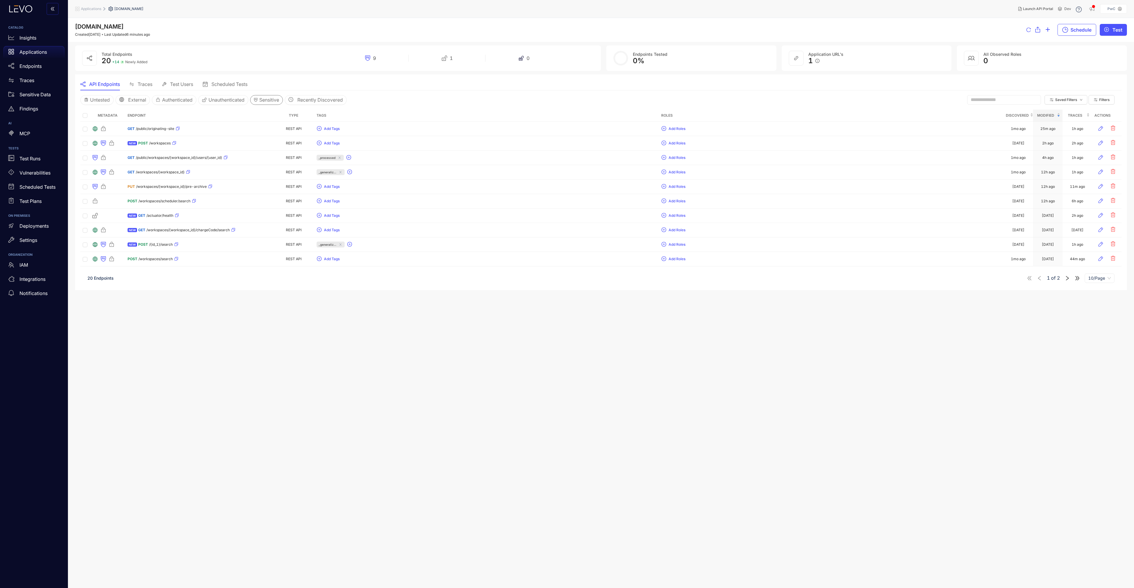
click at [279, 102] on span "Sensitive" at bounding box center [269, 99] width 20 height 5
click at [245, 133] on div "NEW POST /workspaces" at bounding box center [199, 132] width 143 height 9
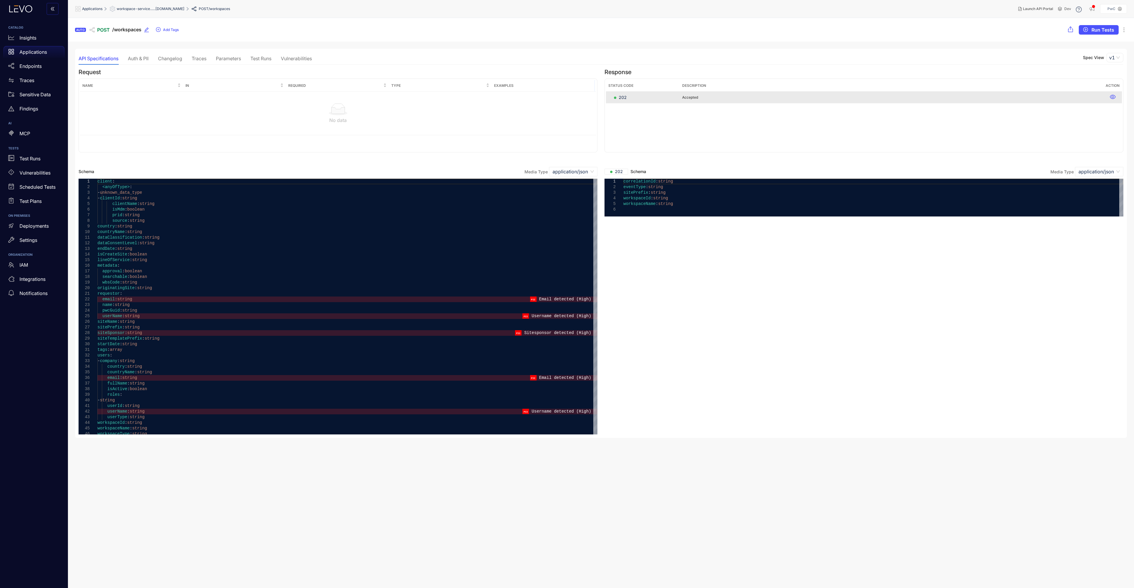
click at [139, 58] on div "Auth & PII" at bounding box center [138, 58] width 21 height 5
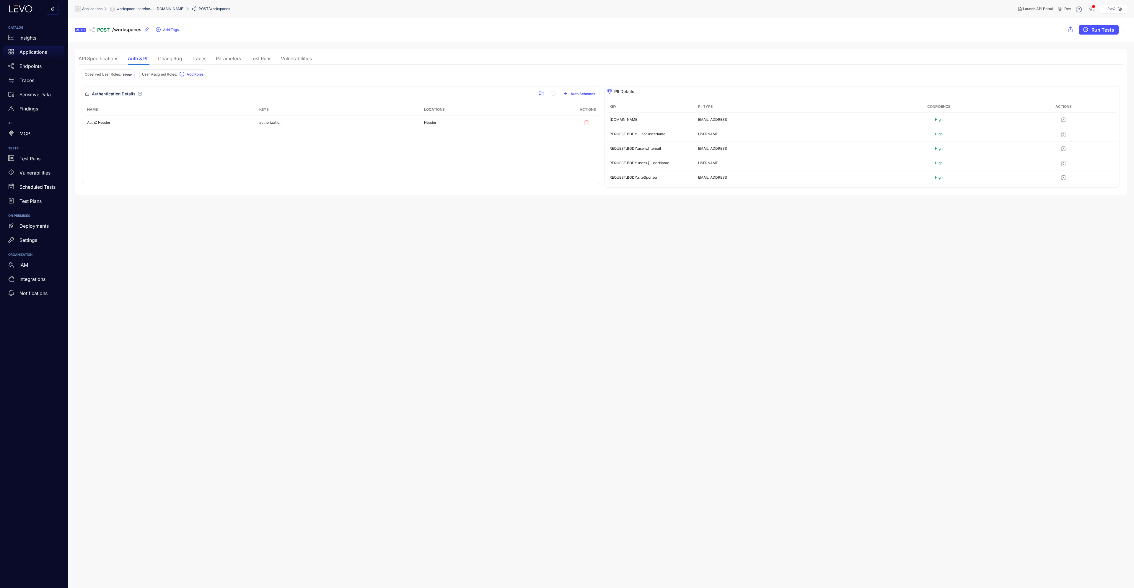
click at [170, 61] on div "Changelog" at bounding box center [170, 58] width 24 height 12
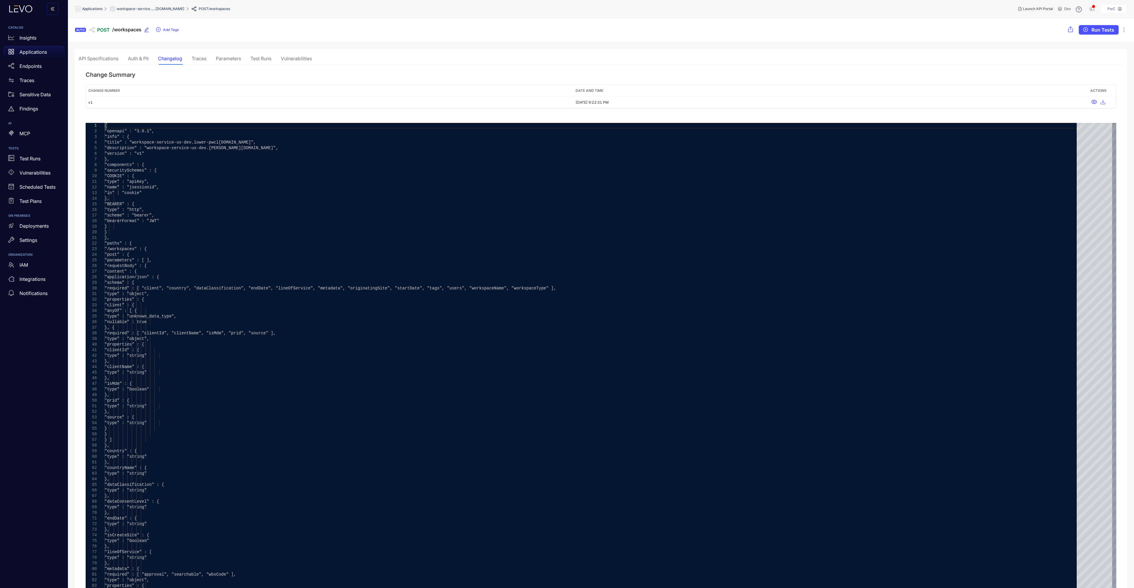
click at [196, 59] on div "Traces" at bounding box center [199, 58] width 15 height 5
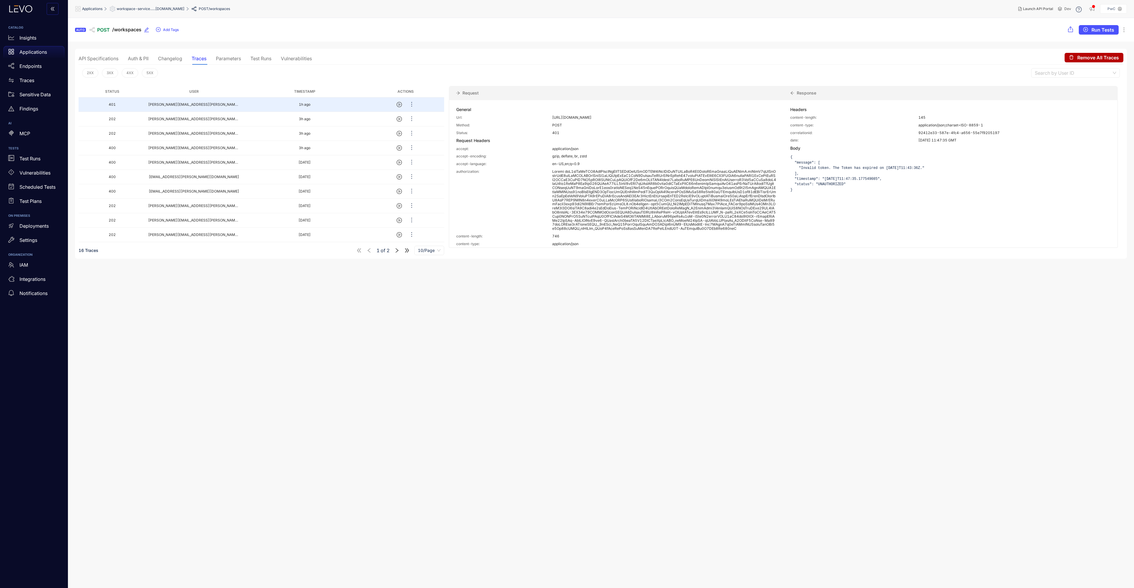
click at [235, 58] on div "Parameters" at bounding box center [228, 58] width 25 height 5
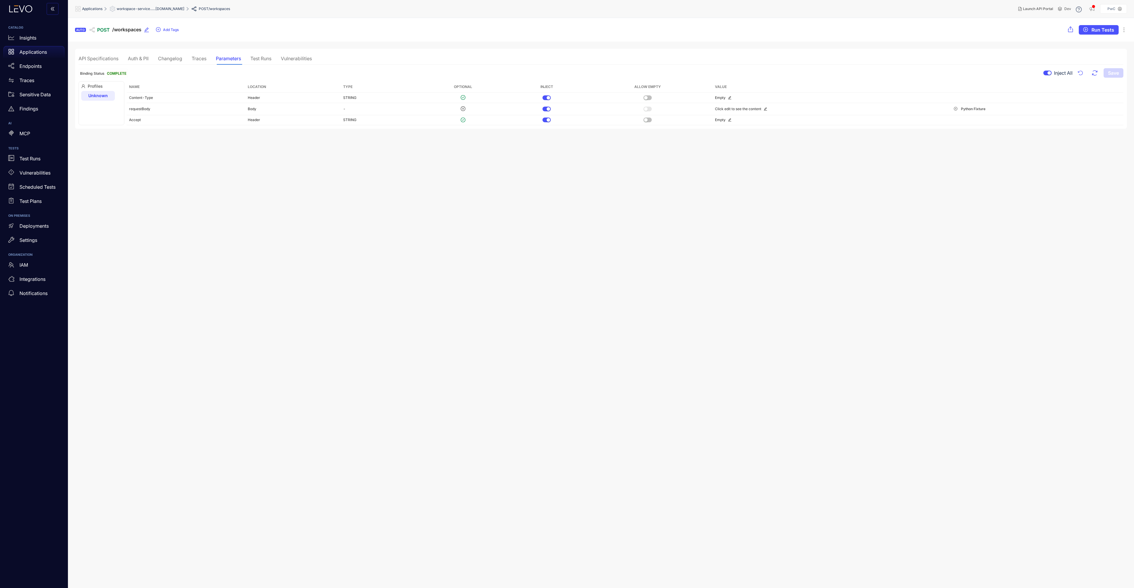
click at [283, 61] on div "Vulnerabilities" at bounding box center [296, 58] width 31 height 5
click at [103, 62] on div "API Specifications" at bounding box center [99, 58] width 40 height 12
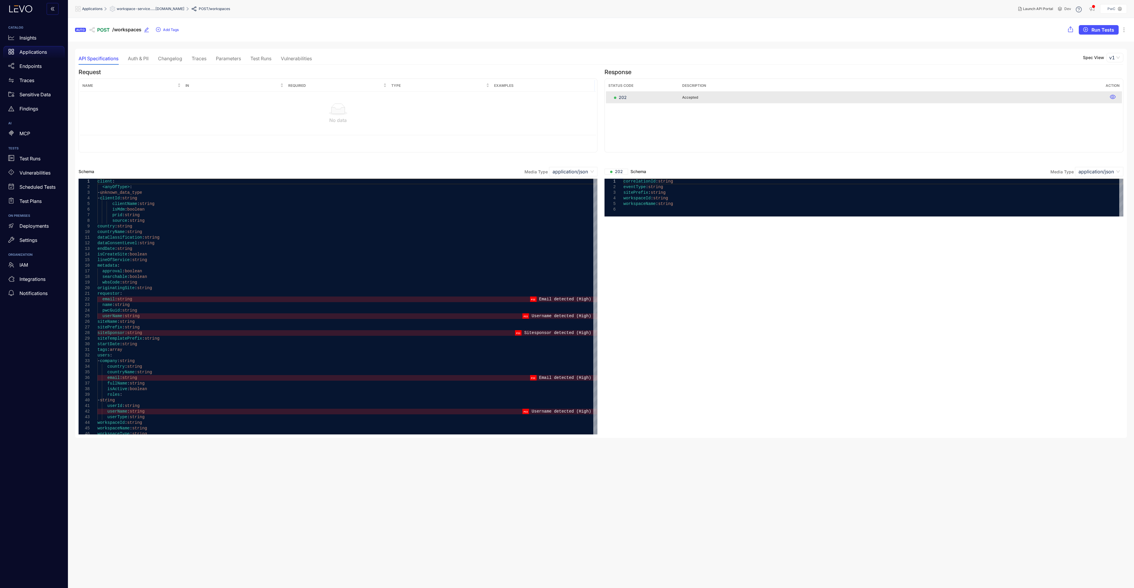
click at [134, 58] on div "Auth & PII" at bounding box center [138, 58] width 21 height 5
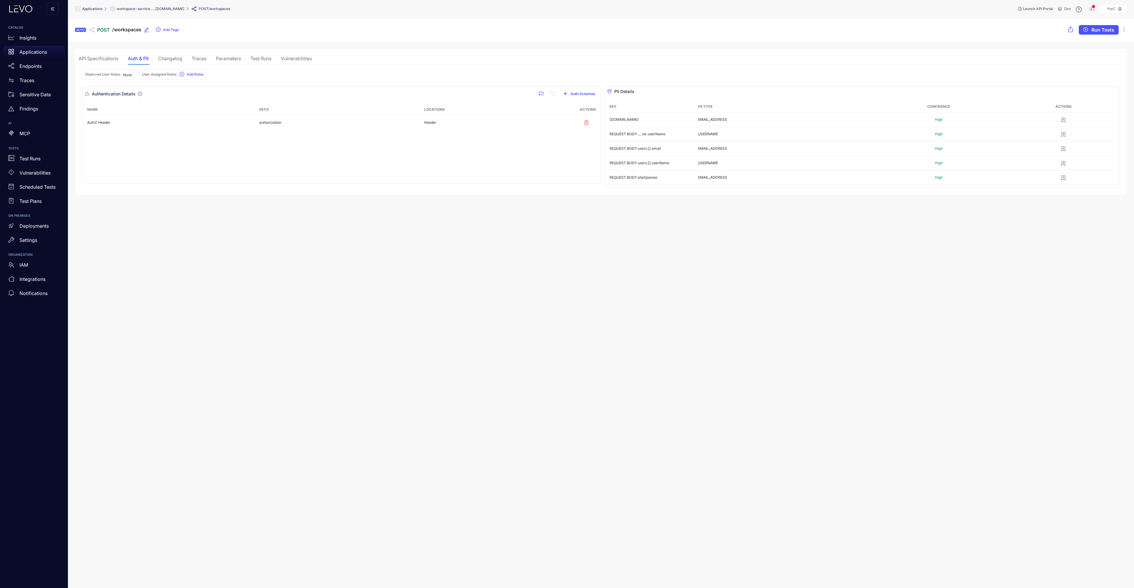
click at [177, 63] on div "Changelog" at bounding box center [170, 58] width 24 height 12
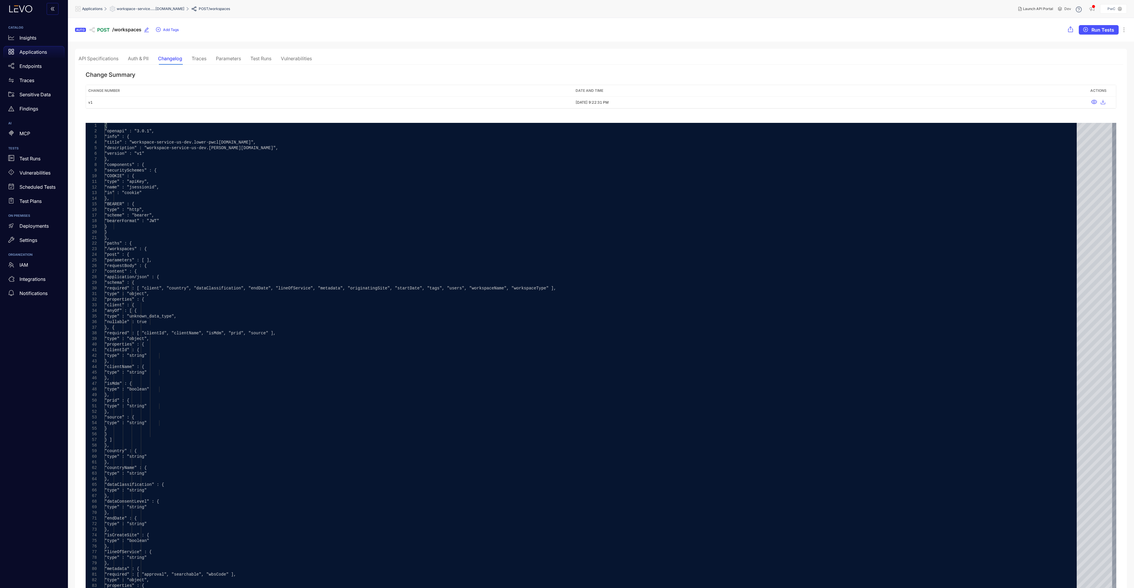
click at [194, 59] on div "Traces" at bounding box center [199, 58] width 15 height 5
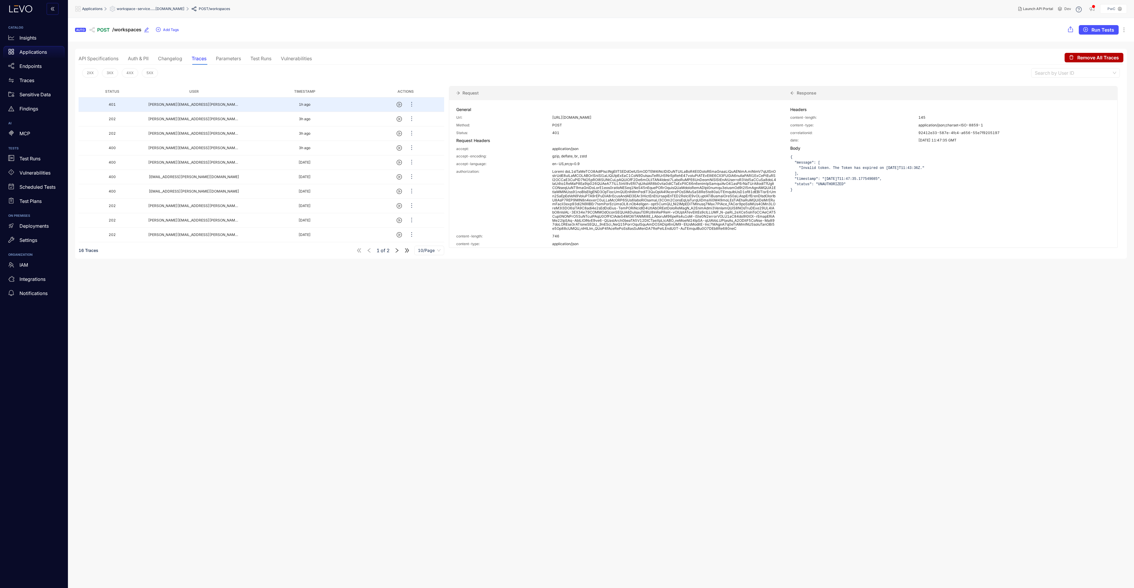
click at [231, 61] on div "Parameters" at bounding box center [228, 58] width 25 height 12
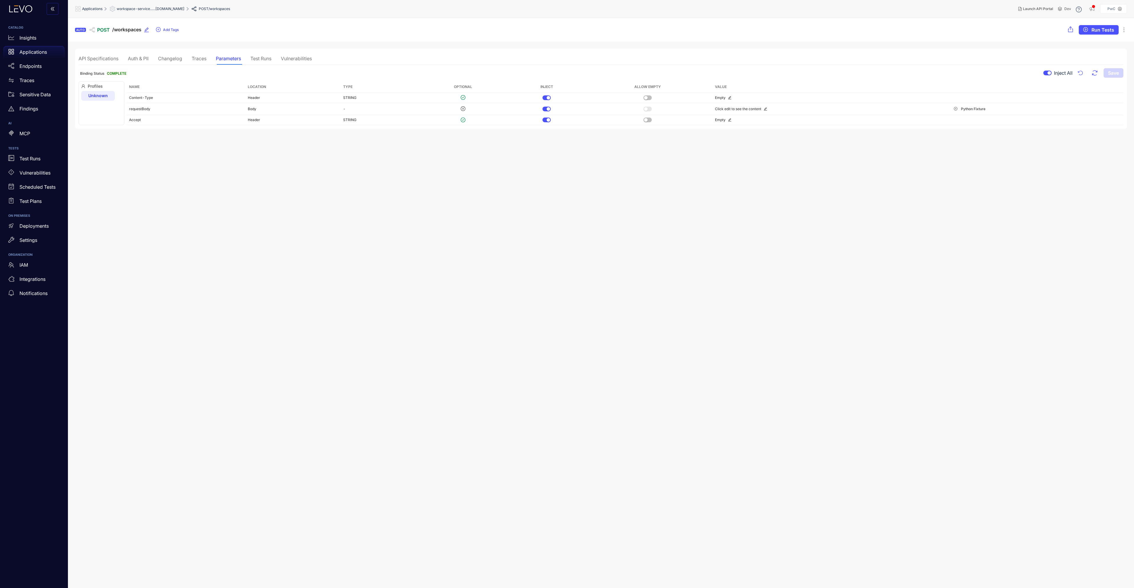
click at [266, 56] on div "Test Runs" at bounding box center [260, 58] width 21 height 5
click at [112, 60] on div "API Specifications" at bounding box center [99, 58] width 40 height 5
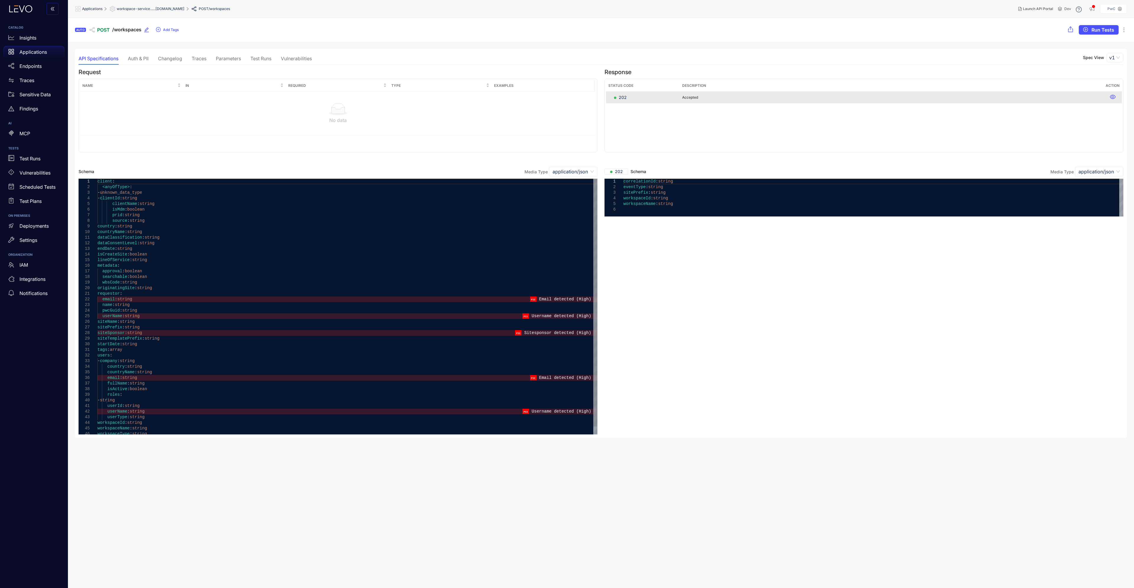
click at [131, 231] on span "string" at bounding box center [134, 231] width 15 height 5
click at [118, 263] on div "metadata :" at bounding box center [347, 266] width 500 height 6
click at [143, 312] on div "pwcGuid : string" at bounding box center [347, 311] width 500 height 6
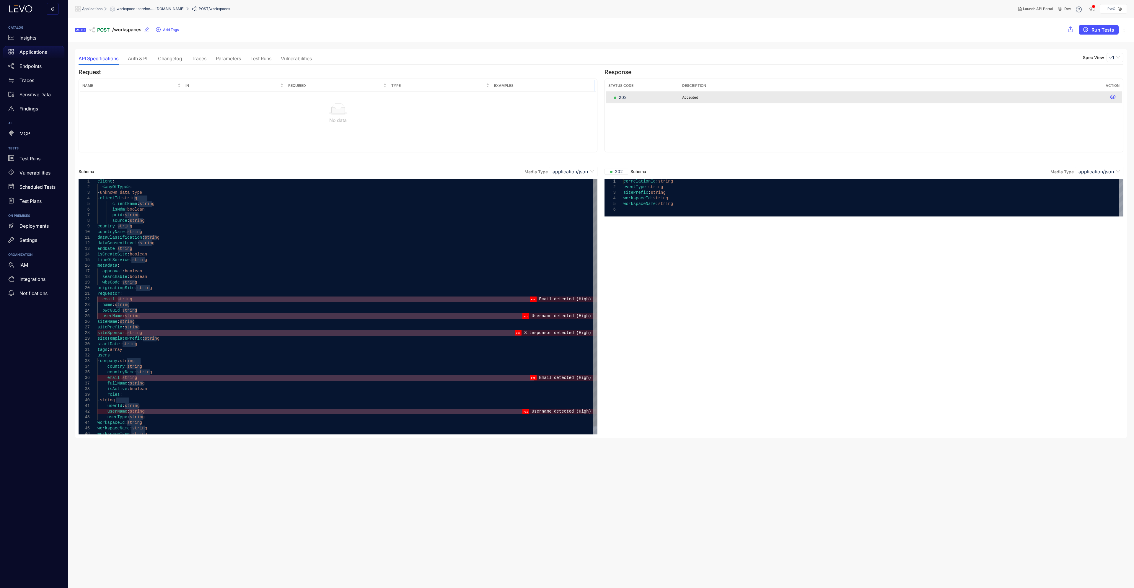
click at [161, 359] on div "- company : string" at bounding box center [347, 361] width 500 height 6
type textarea "**********"
click at [236, 272] on div "approval : boolean" at bounding box center [347, 271] width 500 height 6
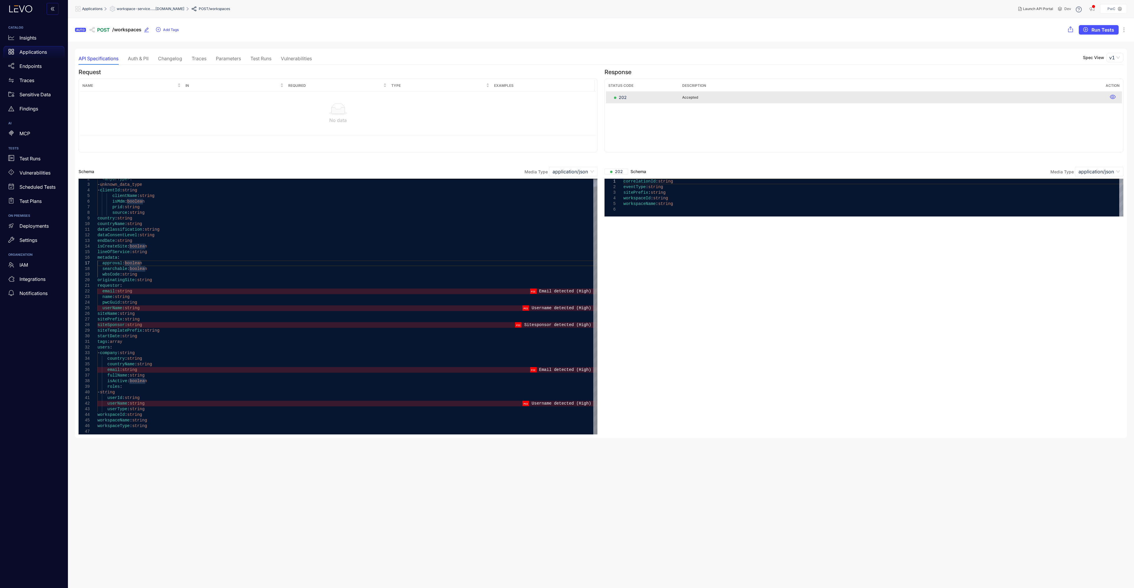
scroll to position [0, 0]
click at [31, 54] on p "Applications" at bounding box center [32, 51] width 27 height 5
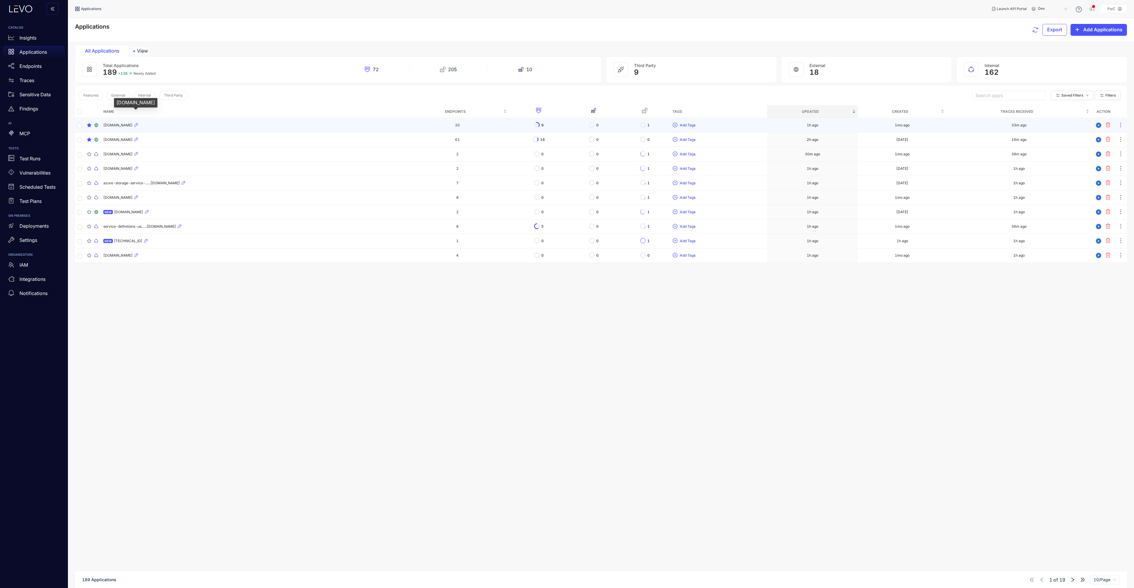
click at [120, 125] on span "[DOMAIN_NAME]" at bounding box center [117, 125] width 29 height 4
